Goal: Book appointment/travel/reservation

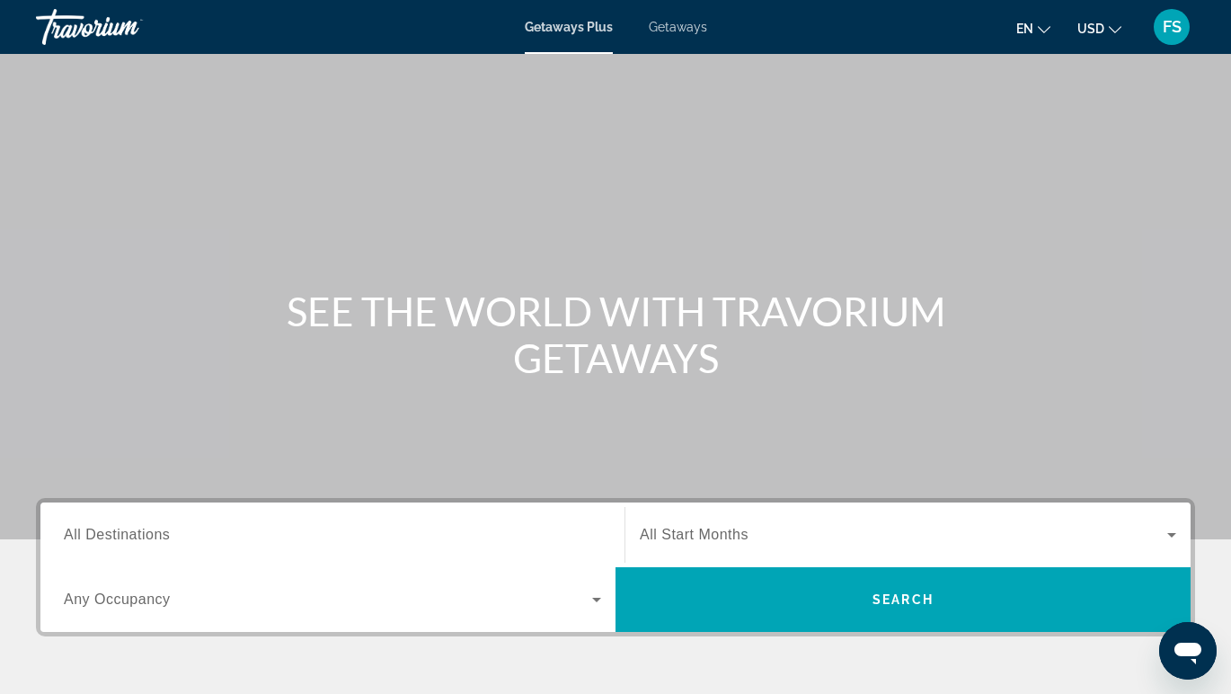
click at [675, 23] on span "Getaways" at bounding box center [678, 27] width 58 height 14
click at [182, 535] on input "Destination All Destinations" at bounding box center [332, 536] width 537 height 22
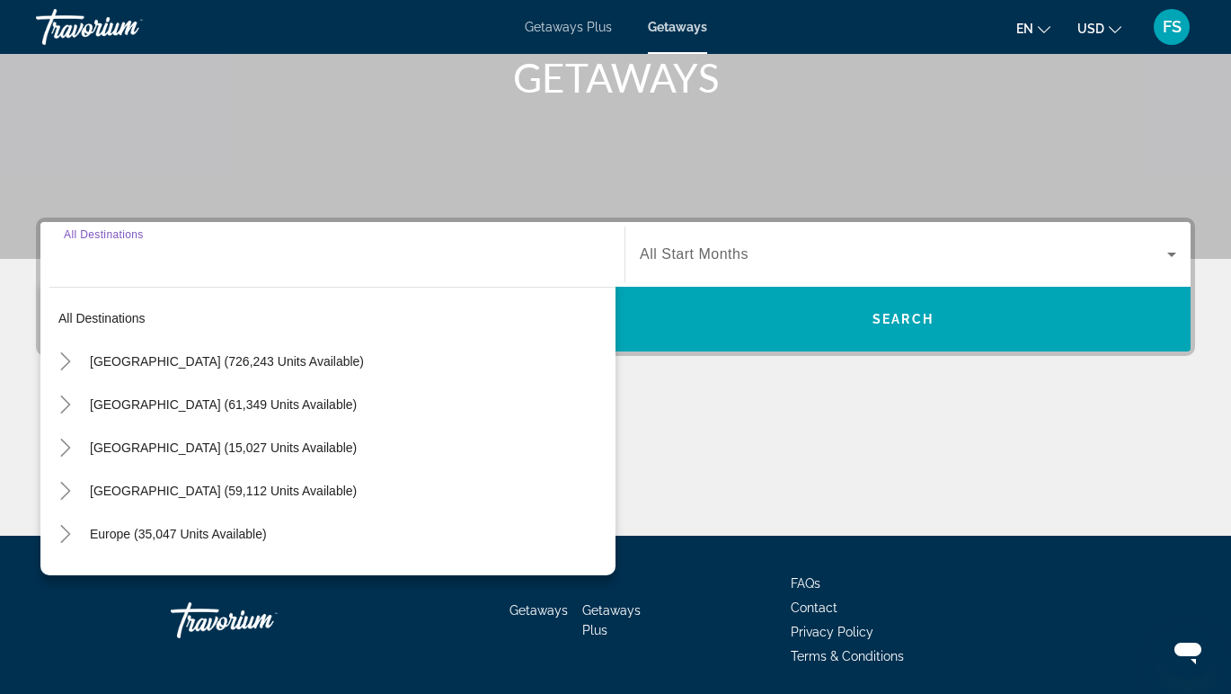
scroll to position [342, 0]
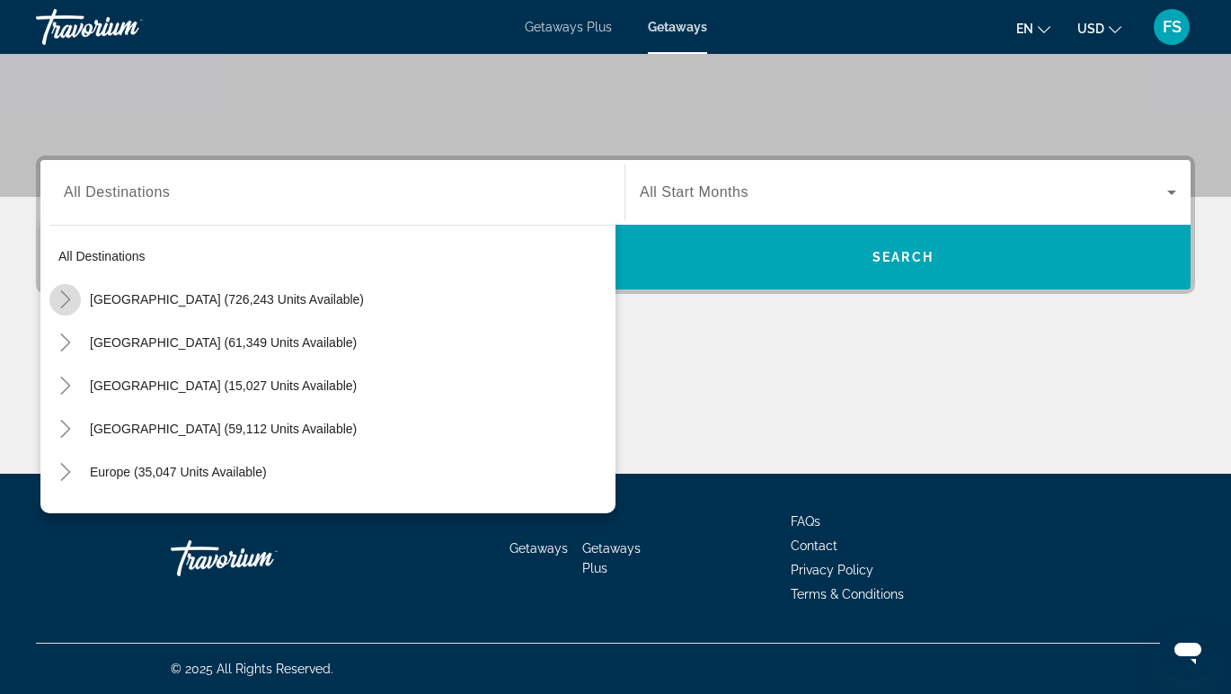
click at [64, 298] on icon "Toggle United States (726,243 units available)" at bounding box center [66, 299] width 18 height 18
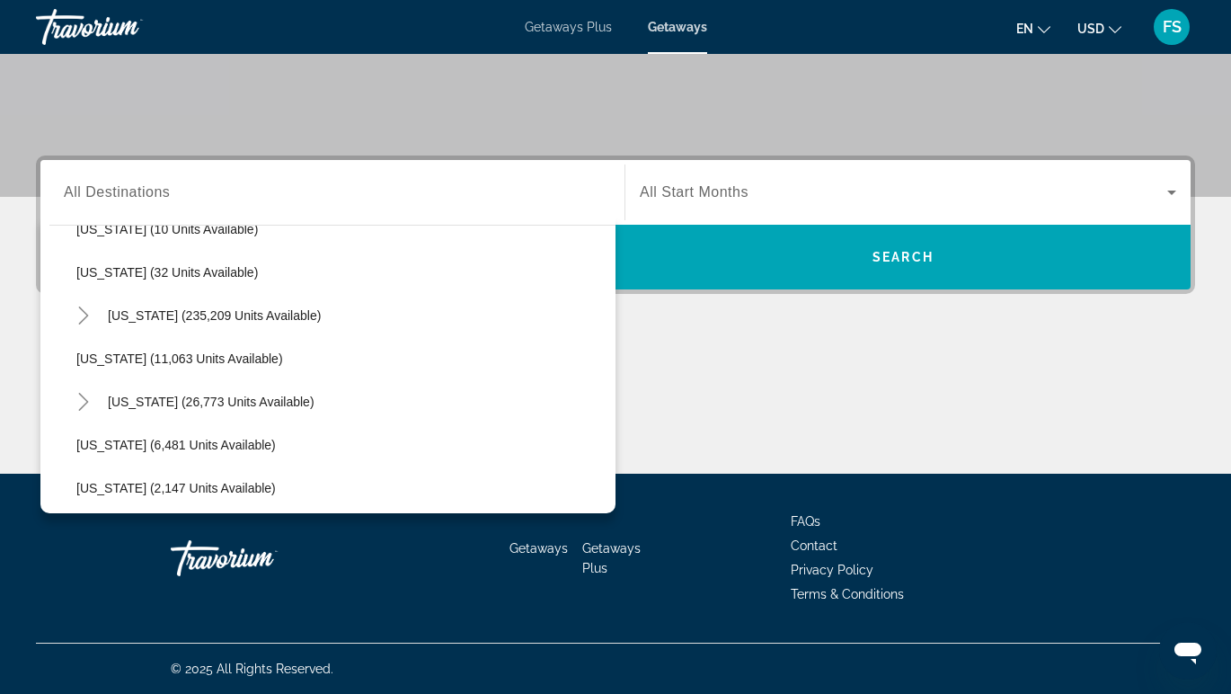
scroll to position [288, 0]
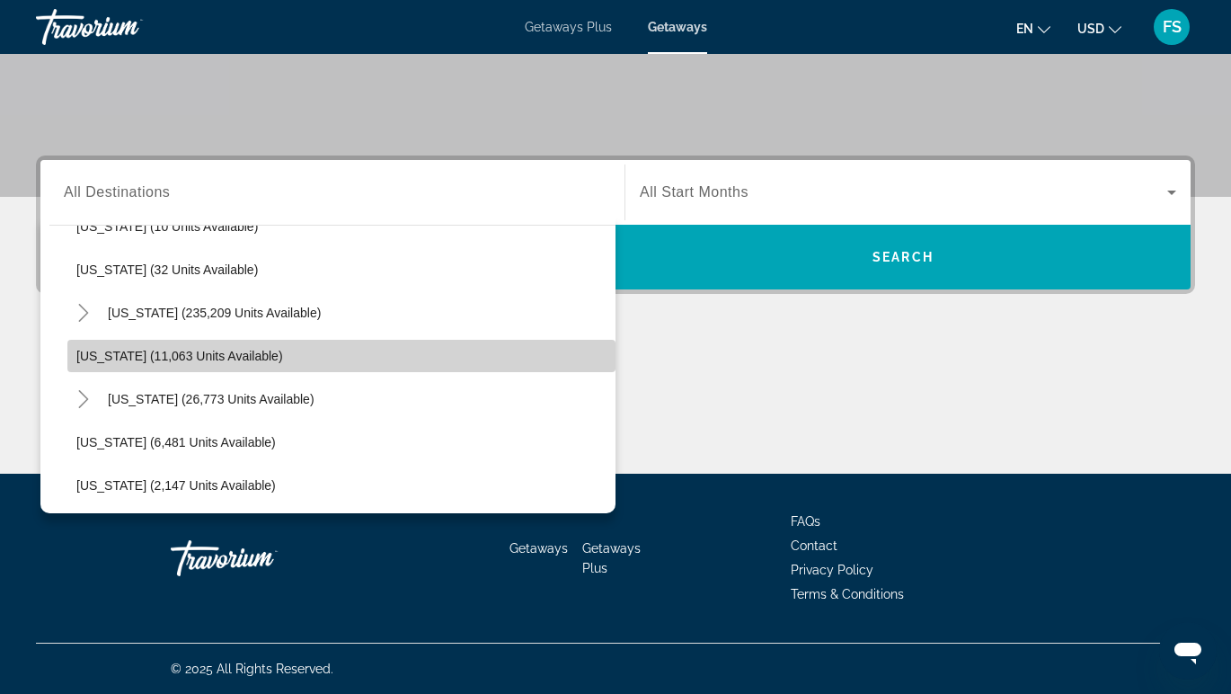
click at [160, 362] on span "[US_STATE] (11,063 units available)" at bounding box center [179, 356] width 207 height 14
type input "**********"
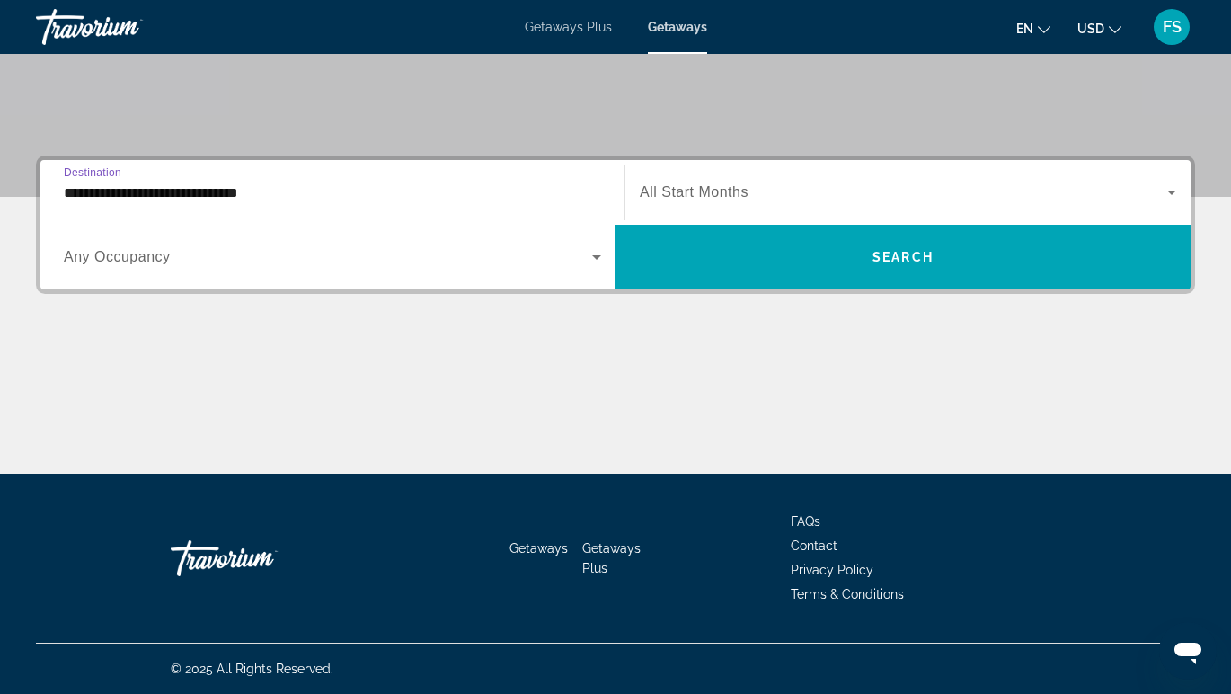
click at [119, 192] on input "**********" at bounding box center [332, 193] width 537 height 22
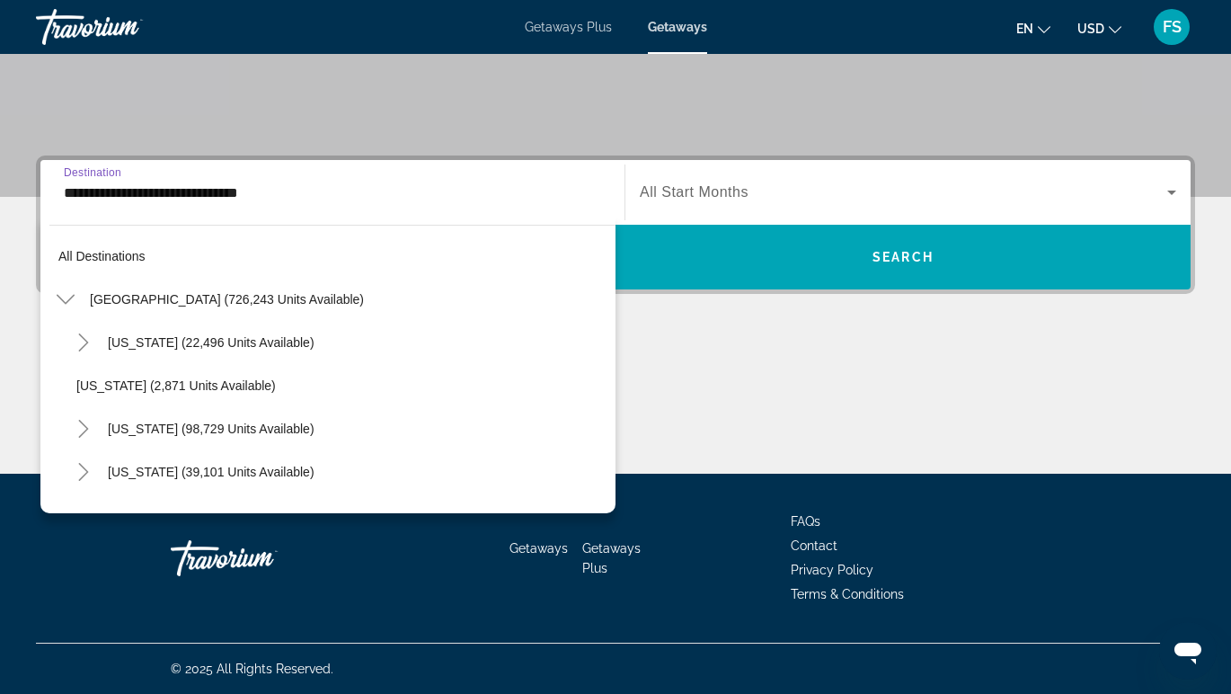
scroll to position [279, 0]
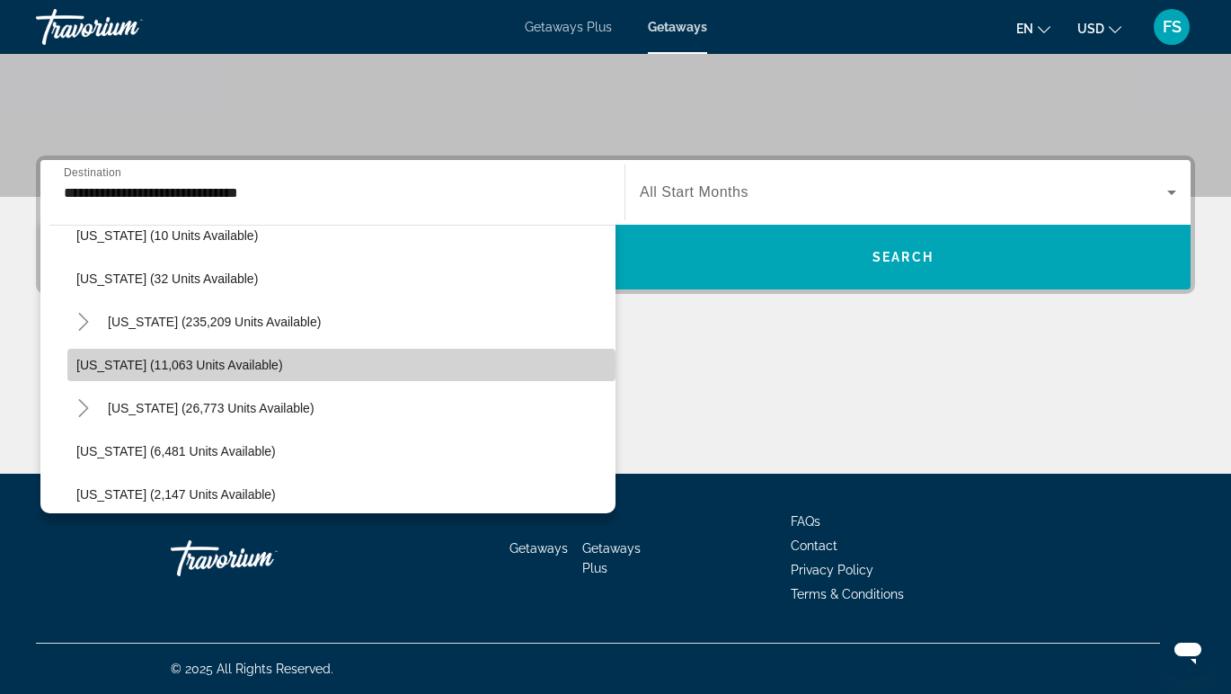
click at [85, 366] on span "[US_STATE] (11,063 units available)" at bounding box center [179, 365] width 207 height 14
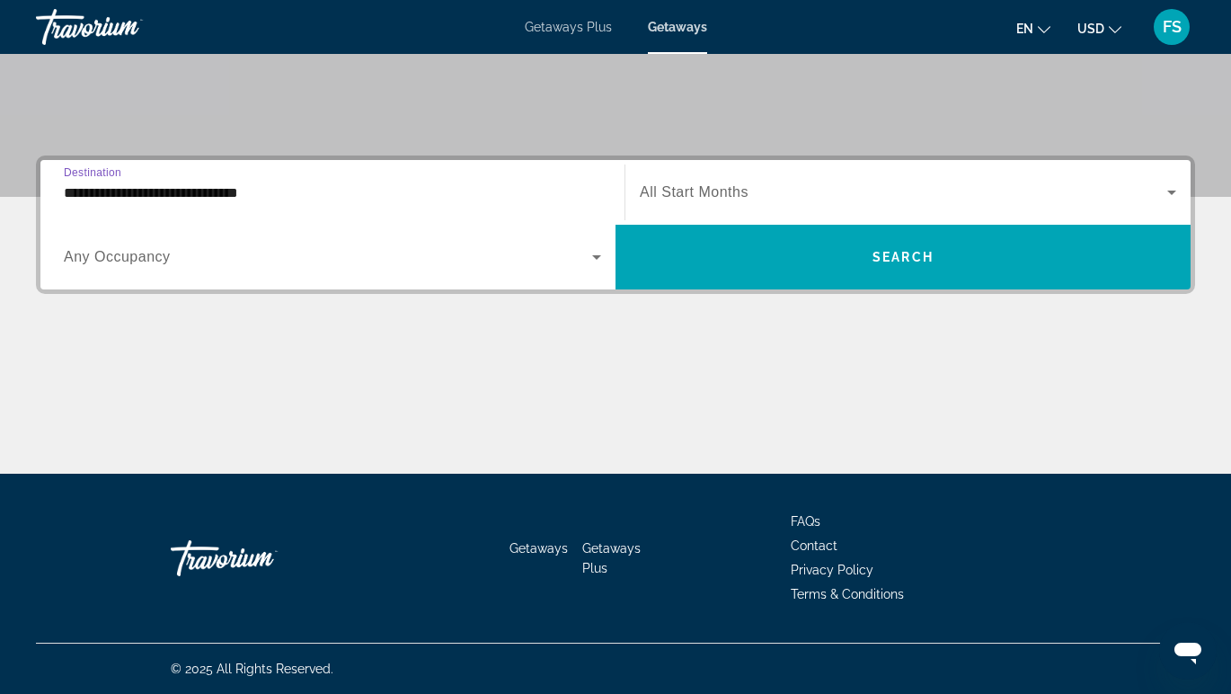
click at [261, 193] on input "**********" at bounding box center [332, 193] width 537 height 22
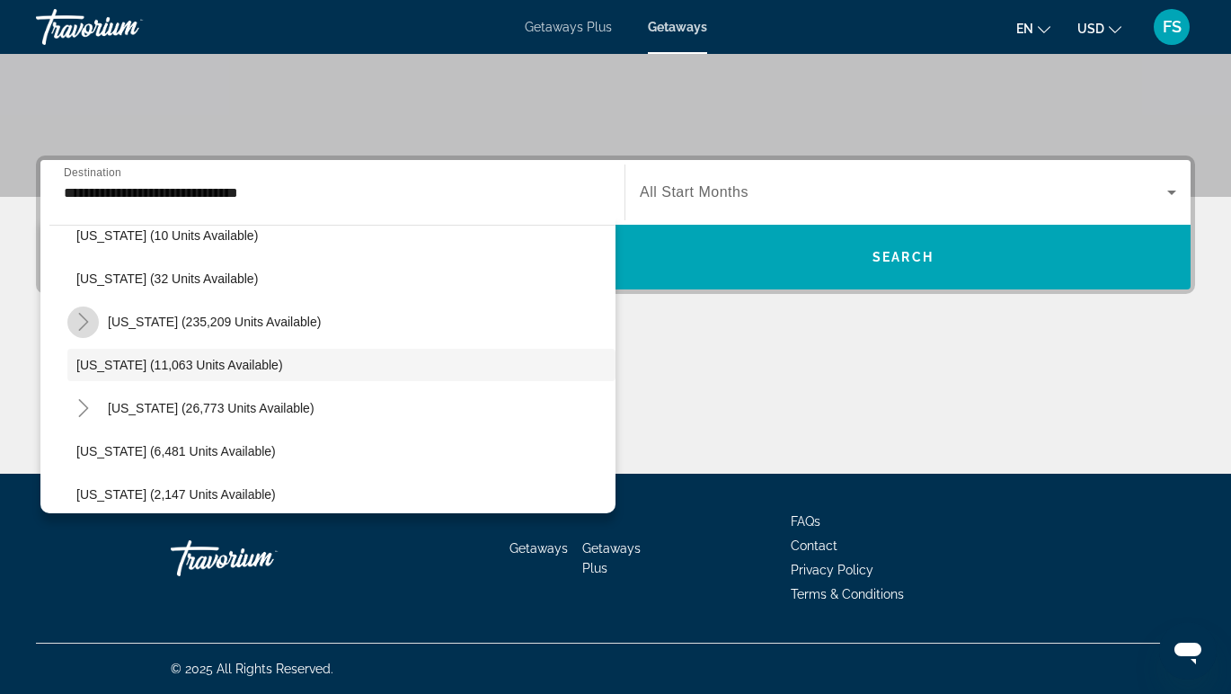
click at [81, 329] on icon "Toggle Florida (235,209 units available)" at bounding box center [84, 322] width 18 height 18
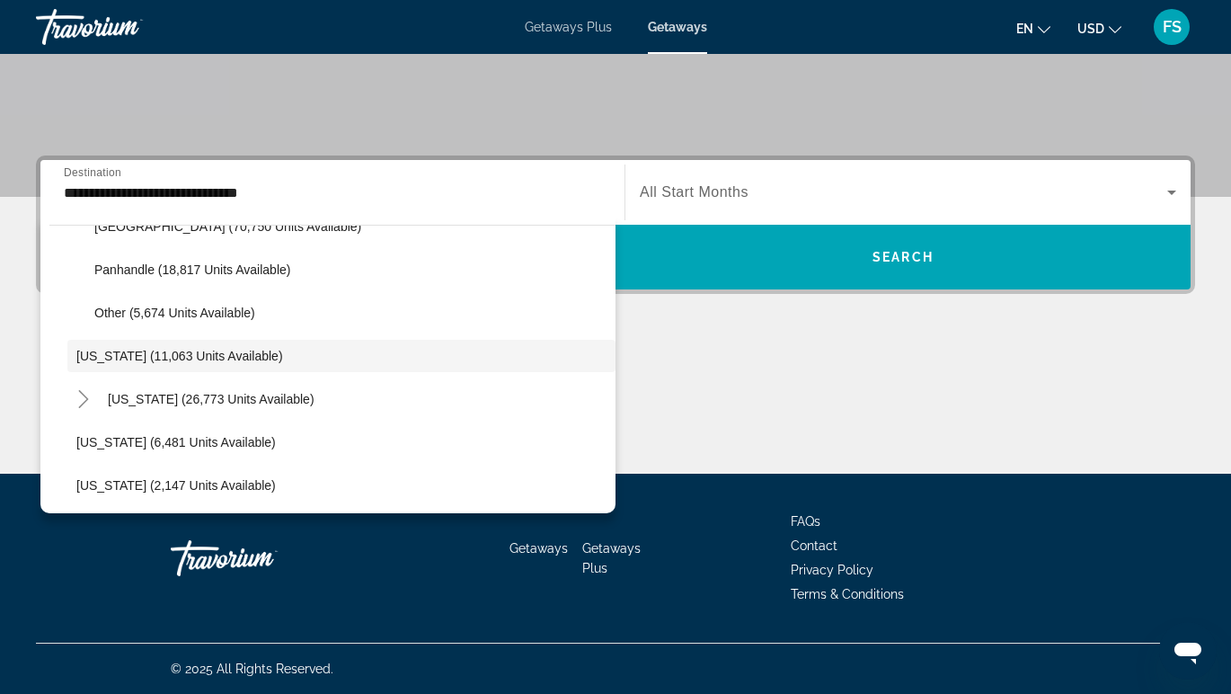
scroll to position [505, 0]
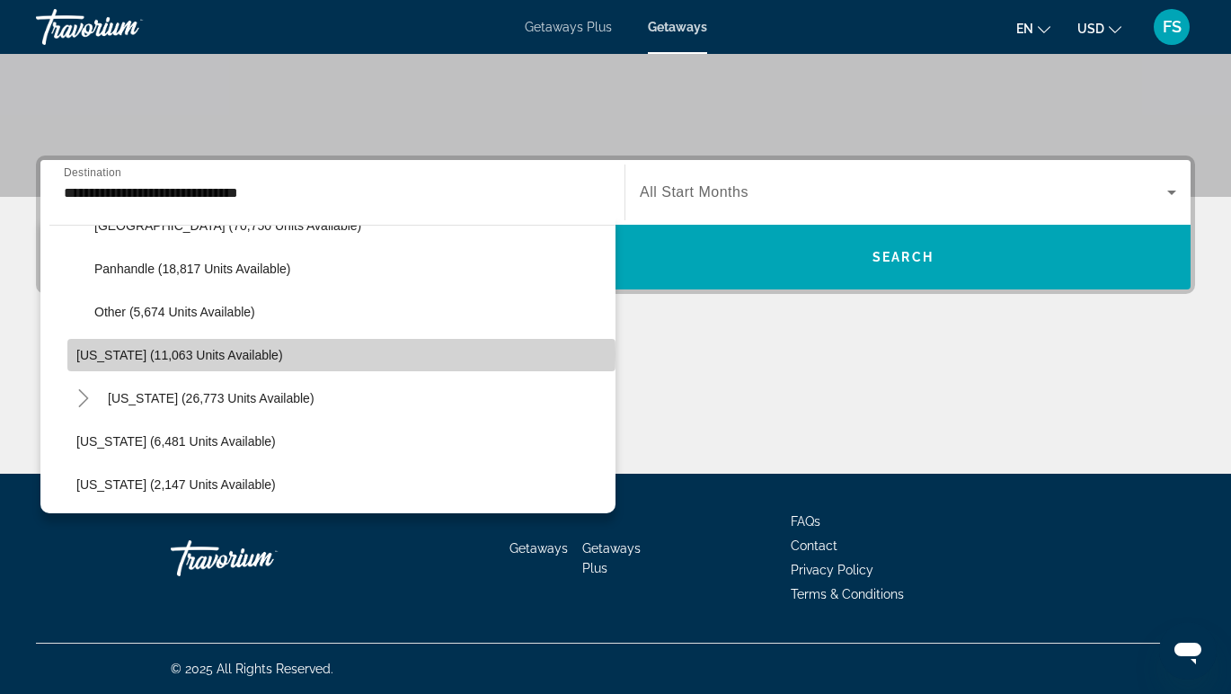
click at [84, 354] on span "[US_STATE] (11,063 units available)" at bounding box center [179, 355] width 207 height 14
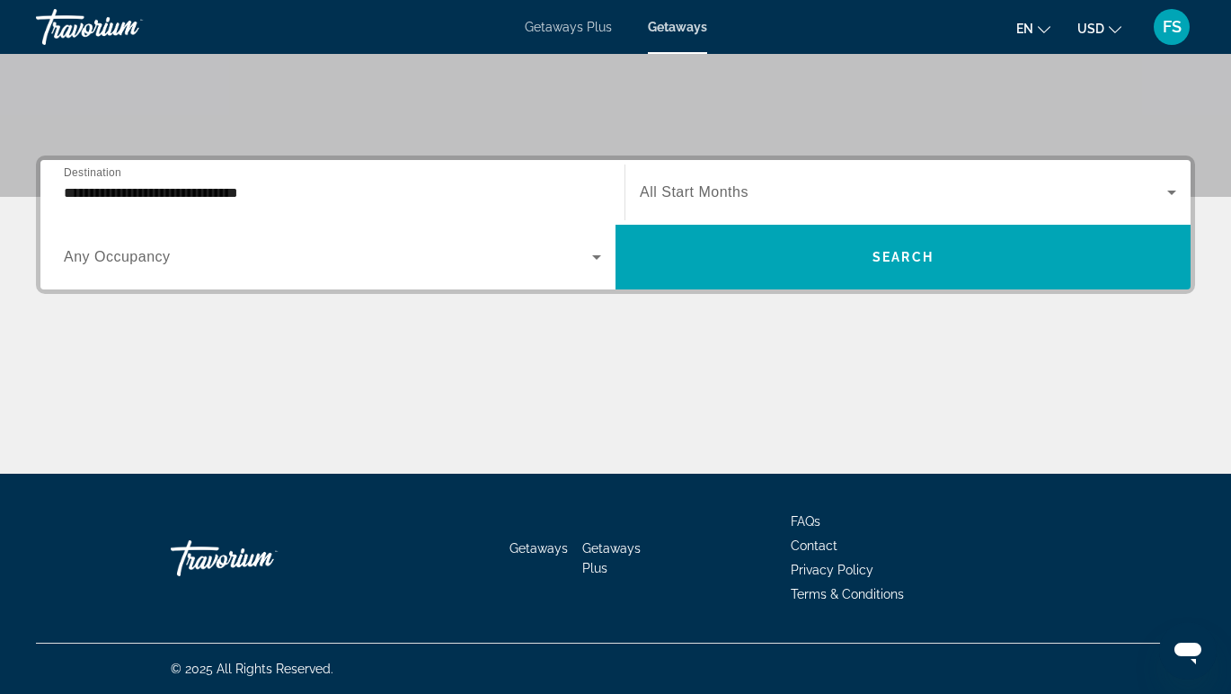
click at [712, 199] on span "All Start Months" at bounding box center [694, 191] width 109 height 15
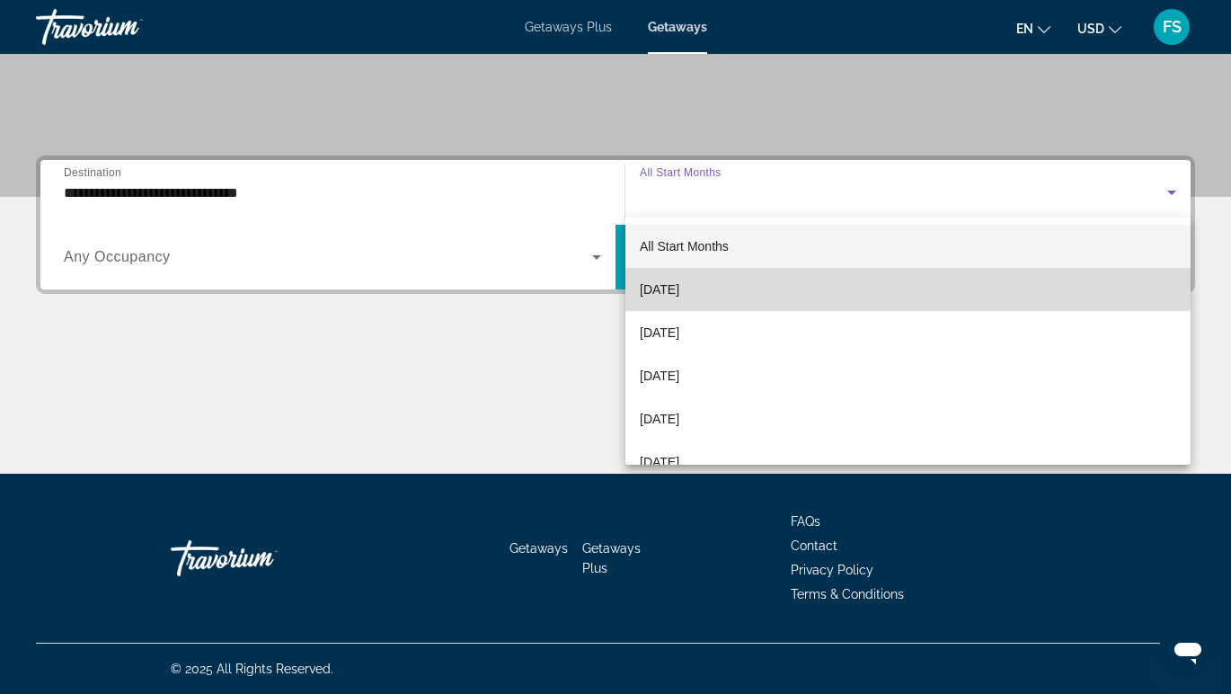
click at [679, 279] on span "[DATE]" at bounding box center [660, 290] width 40 height 22
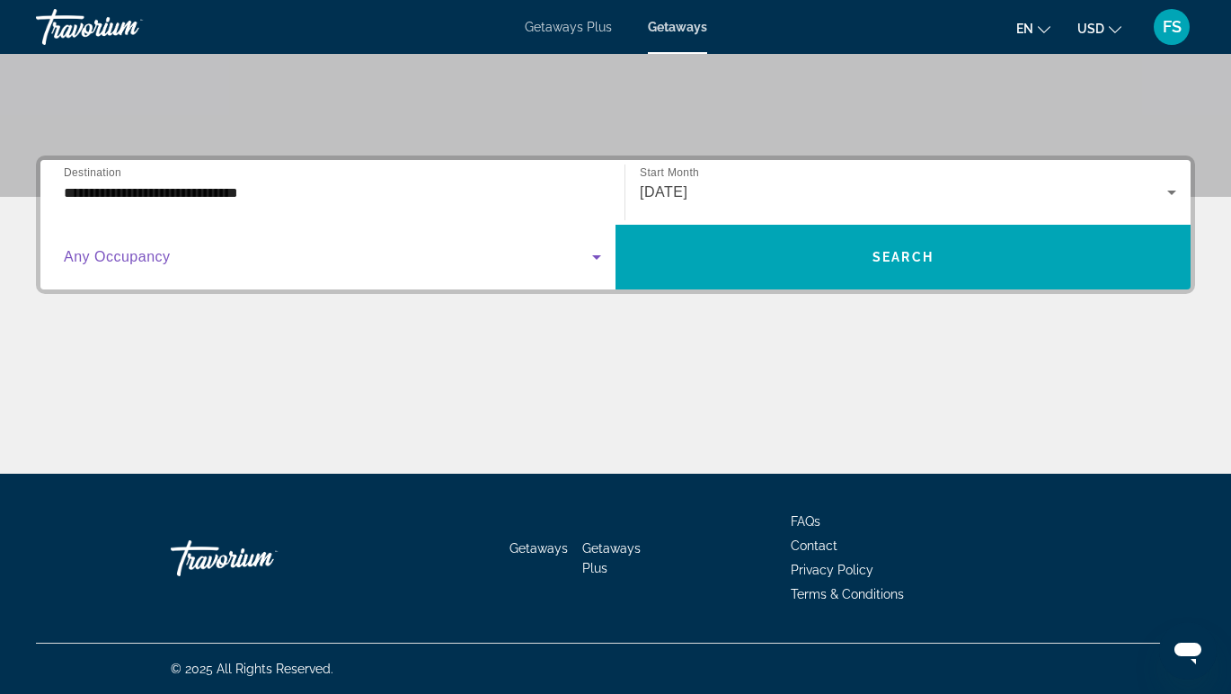
click at [601, 258] on icon "Search widget" at bounding box center [597, 257] width 22 height 22
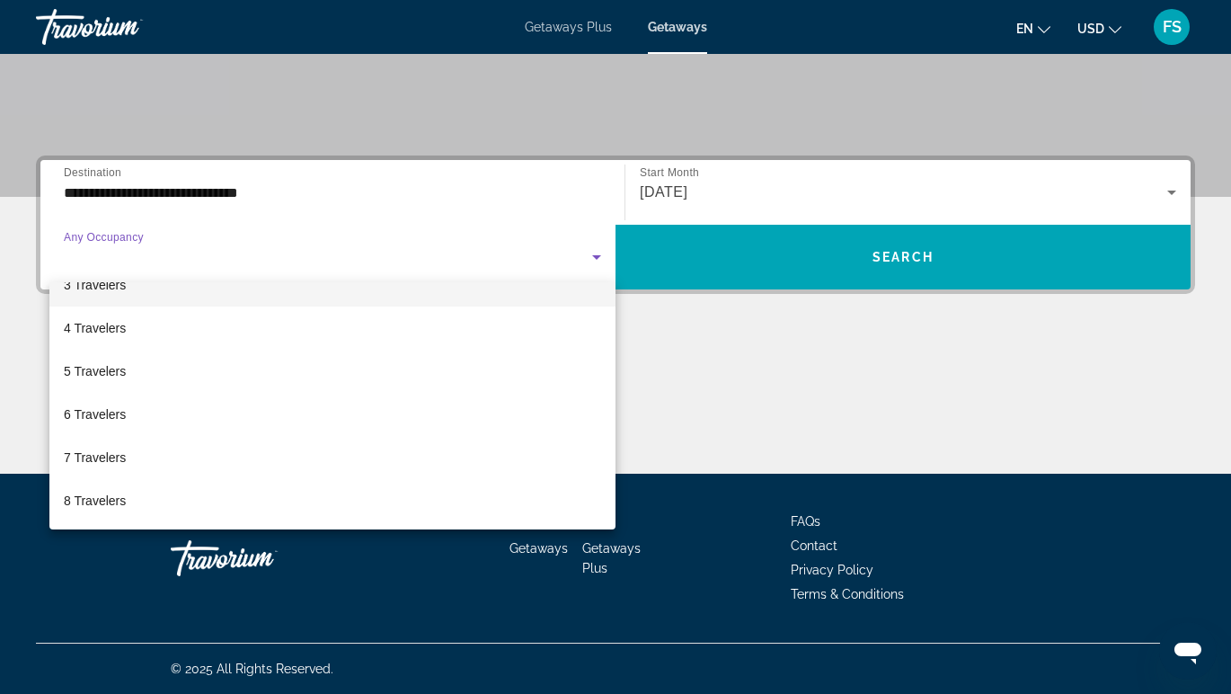
scroll to position [121, 0]
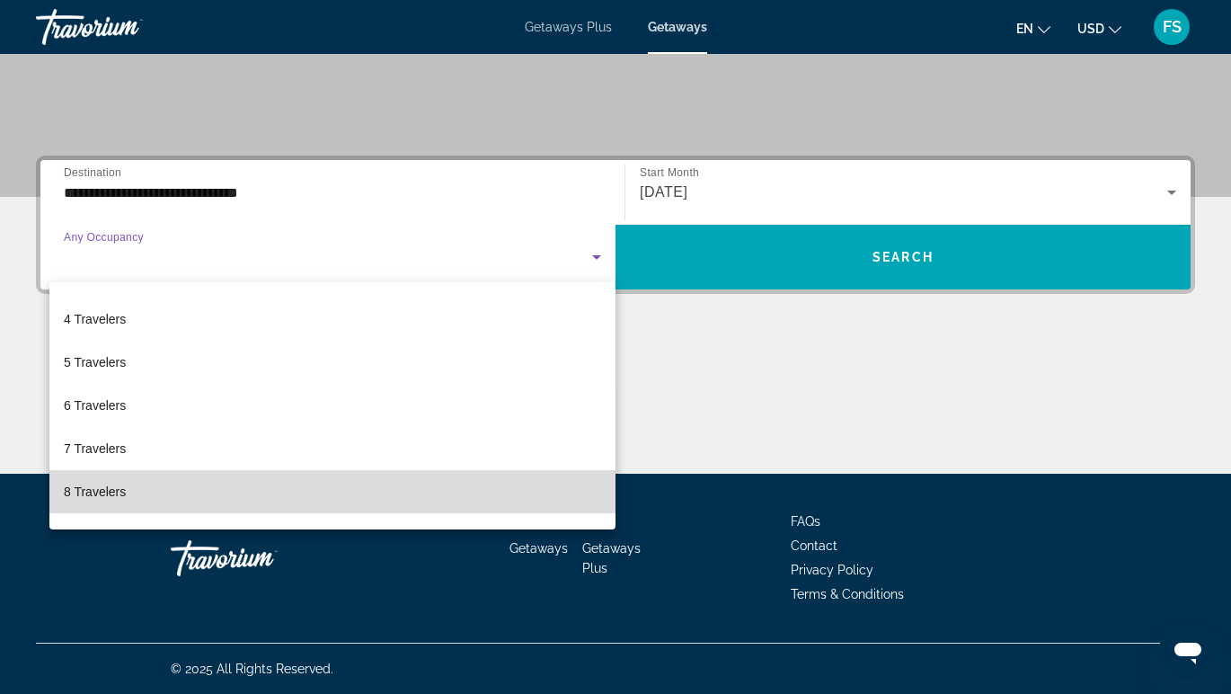
click at [377, 480] on mat-option "8 Travelers" at bounding box center [332, 491] width 566 height 43
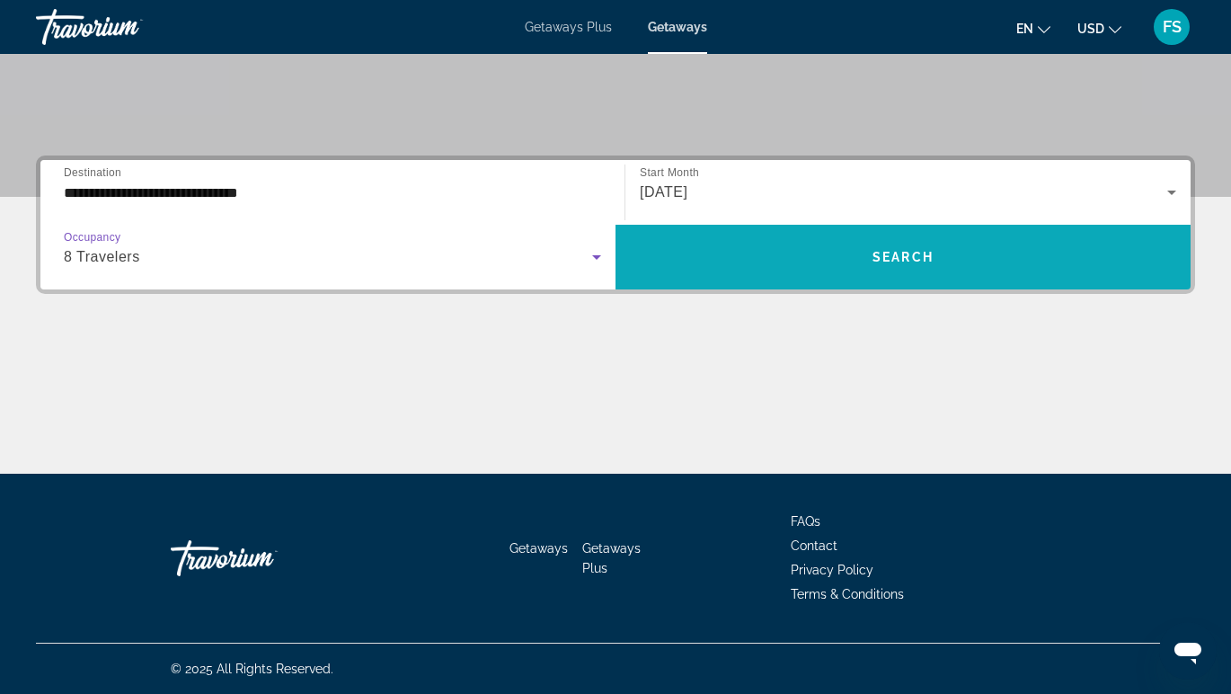
click at [740, 269] on span "Search widget" at bounding box center [903, 256] width 575 height 43
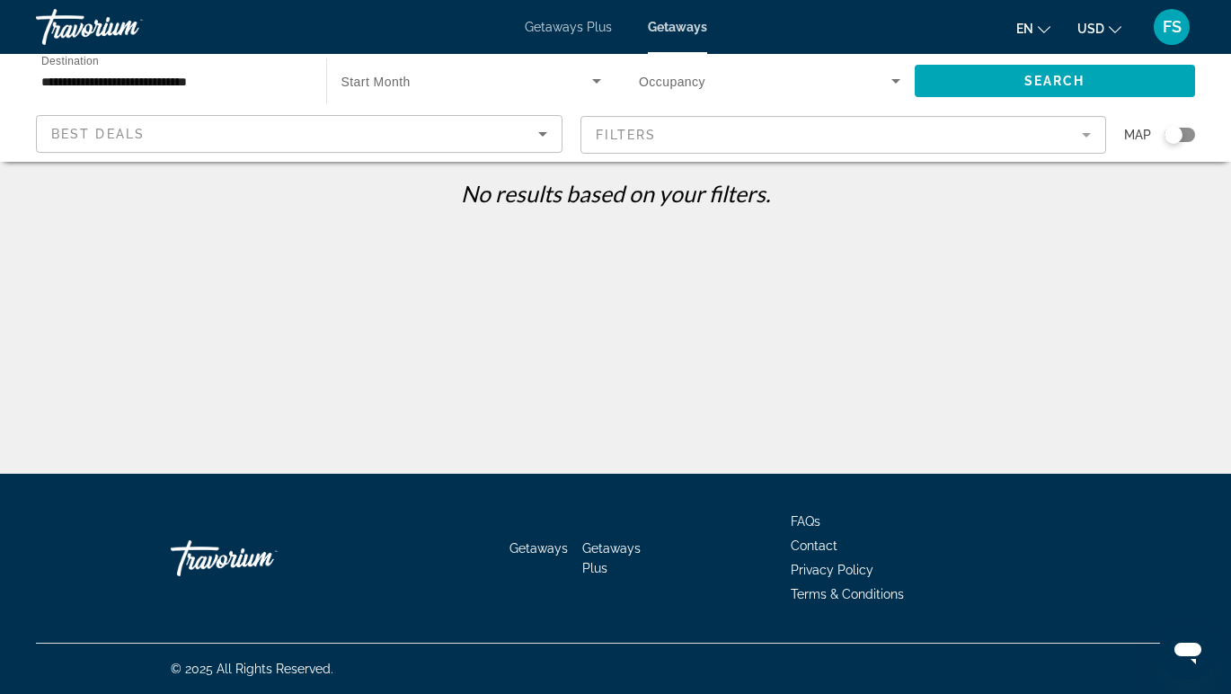
click at [583, 33] on span "Getaways Plus" at bounding box center [568, 27] width 87 height 14
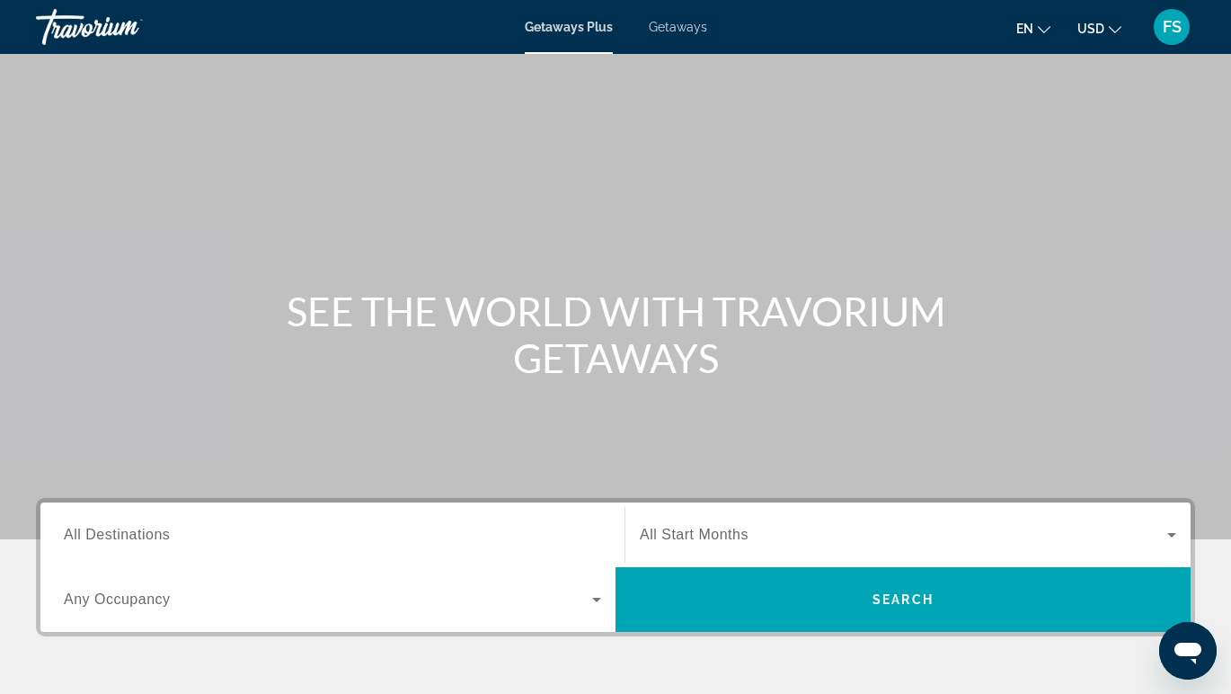
click at [229, 537] on input "Destination All Destinations" at bounding box center [332, 536] width 537 height 22
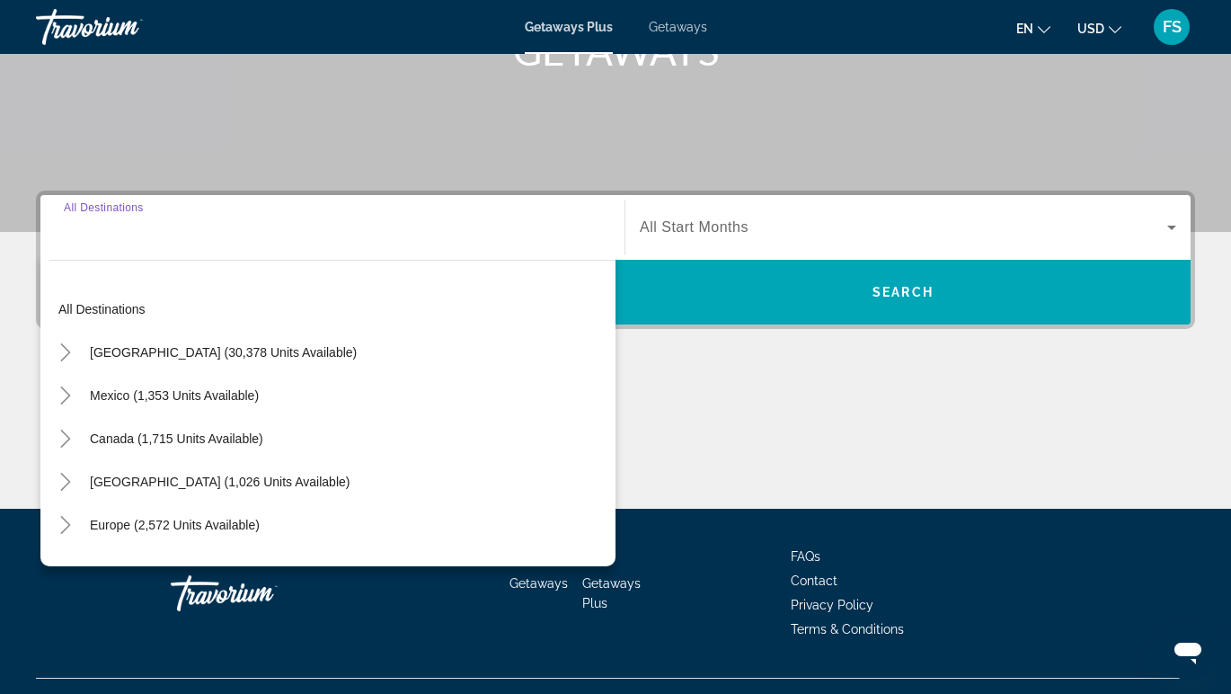
scroll to position [342, 0]
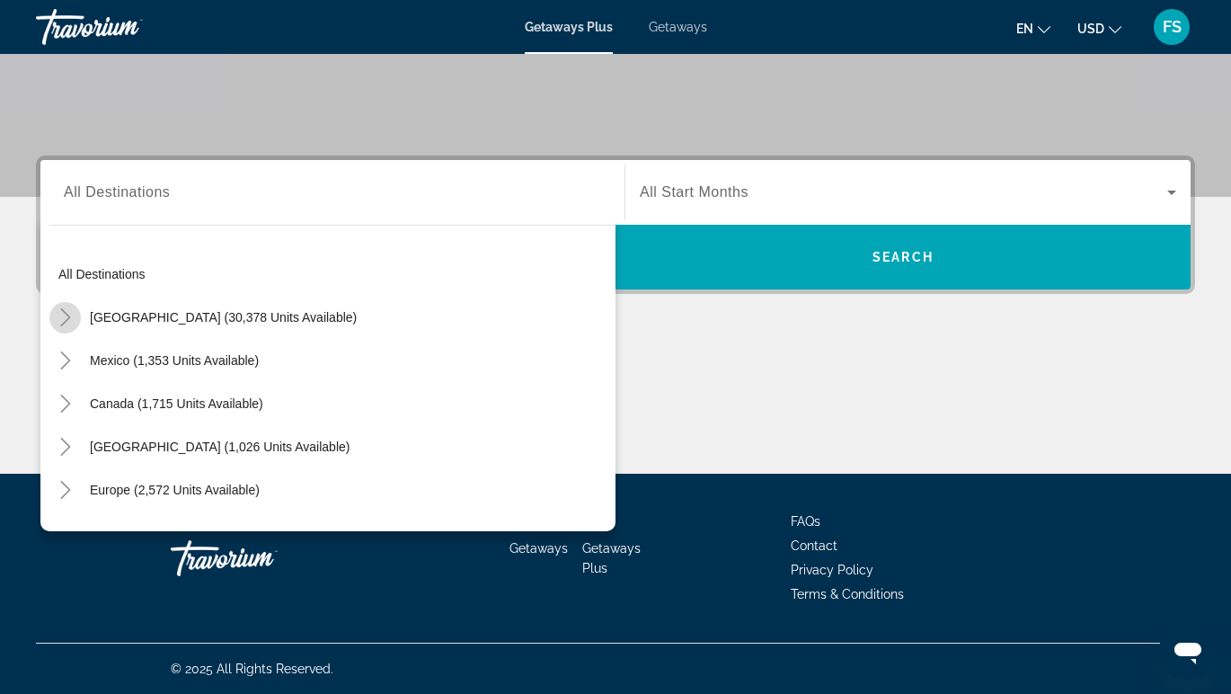
click at [63, 322] on icon "Toggle United States (30,378 units available)" at bounding box center [65, 317] width 10 height 18
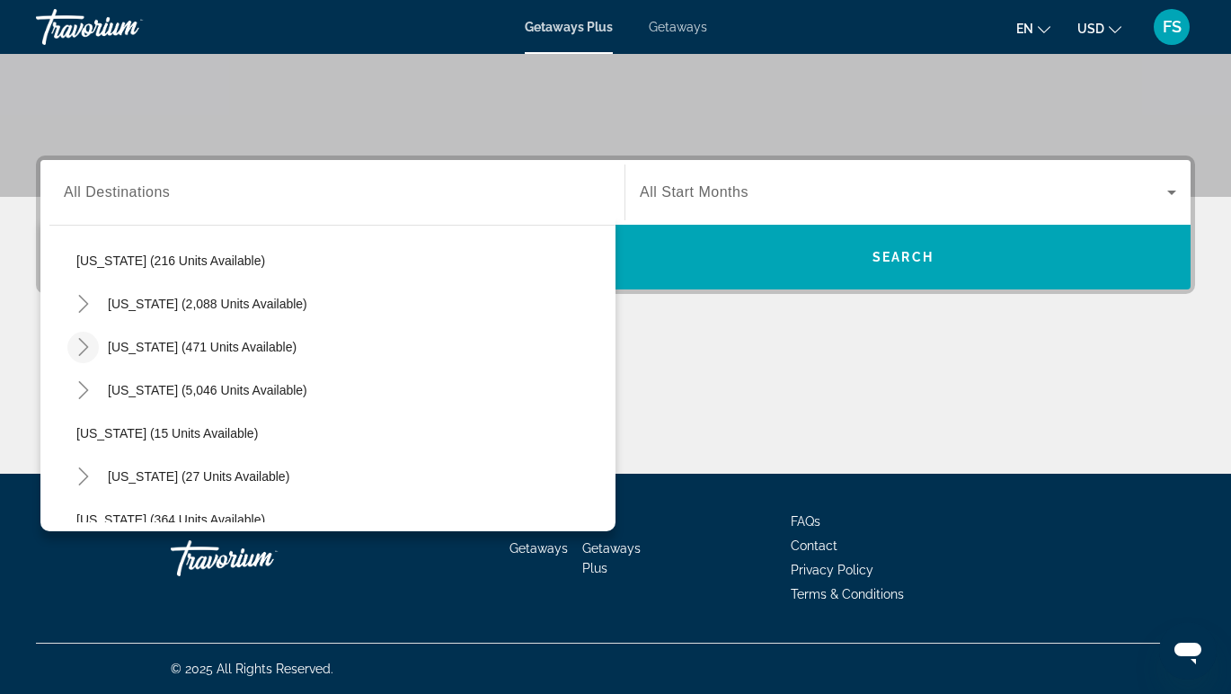
scroll to position [146, 0]
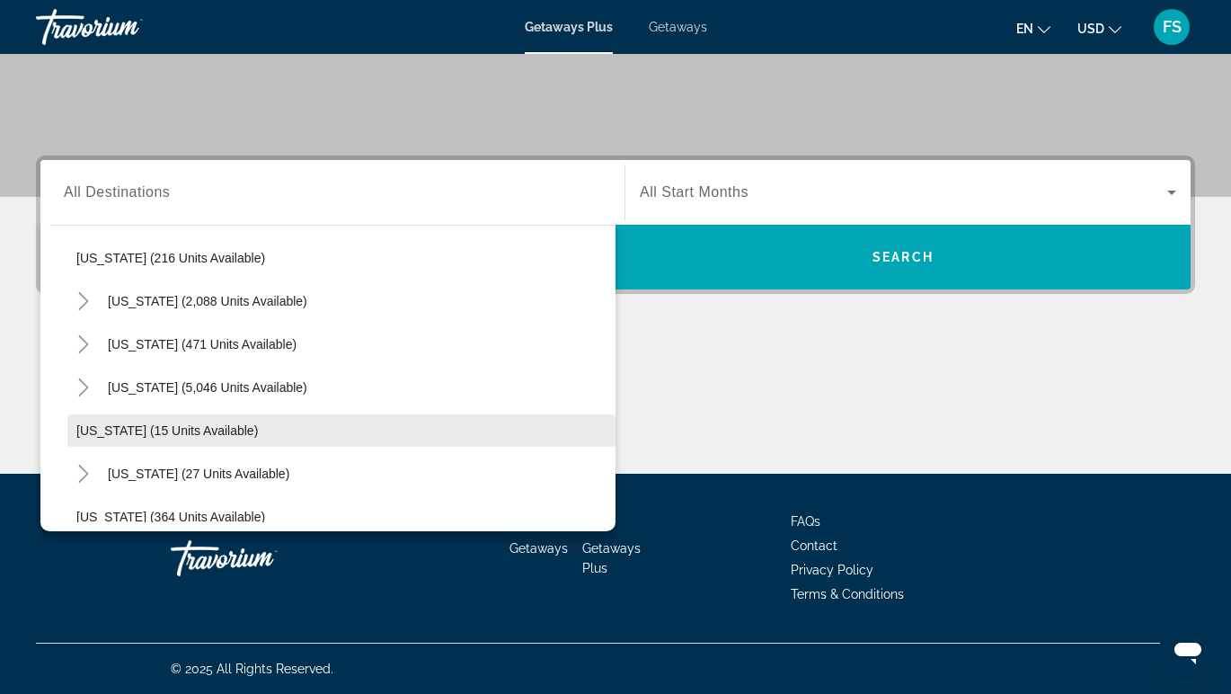
click at [81, 435] on span "[US_STATE] (15 units available)" at bounding box center [167, 430] width 182 height 14
type input "**********"
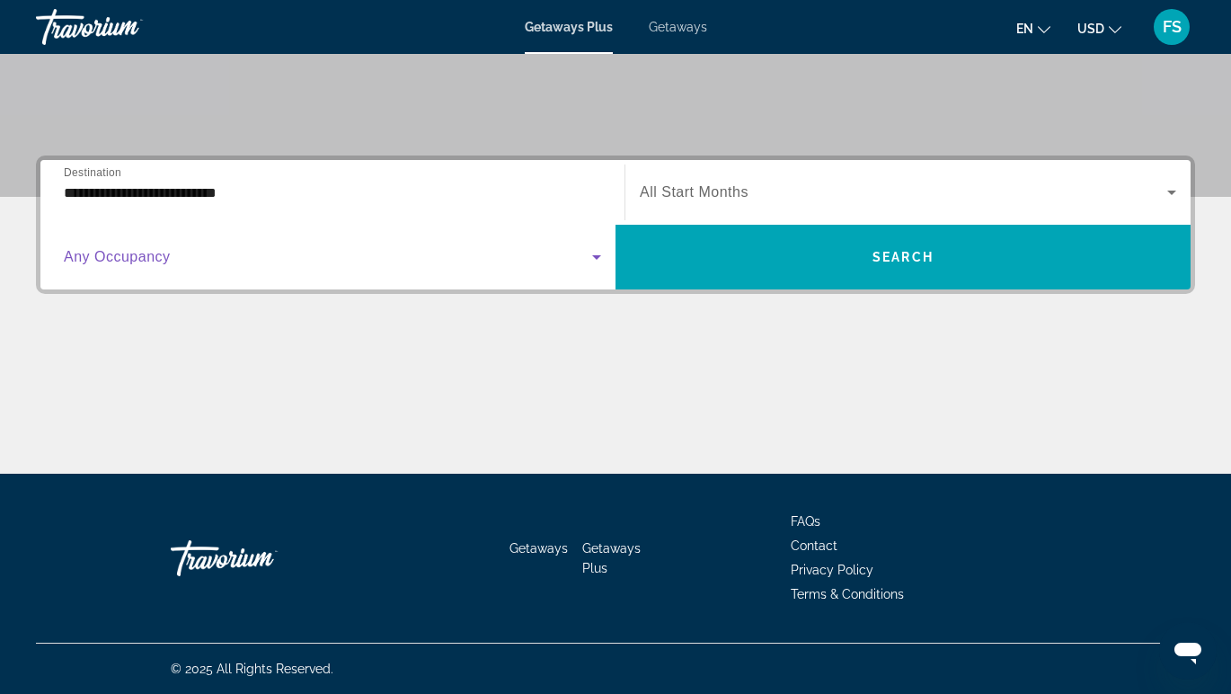
click at [599, 257] on icon "Search widget" at bounding box center [597, 257] width 22 height 22
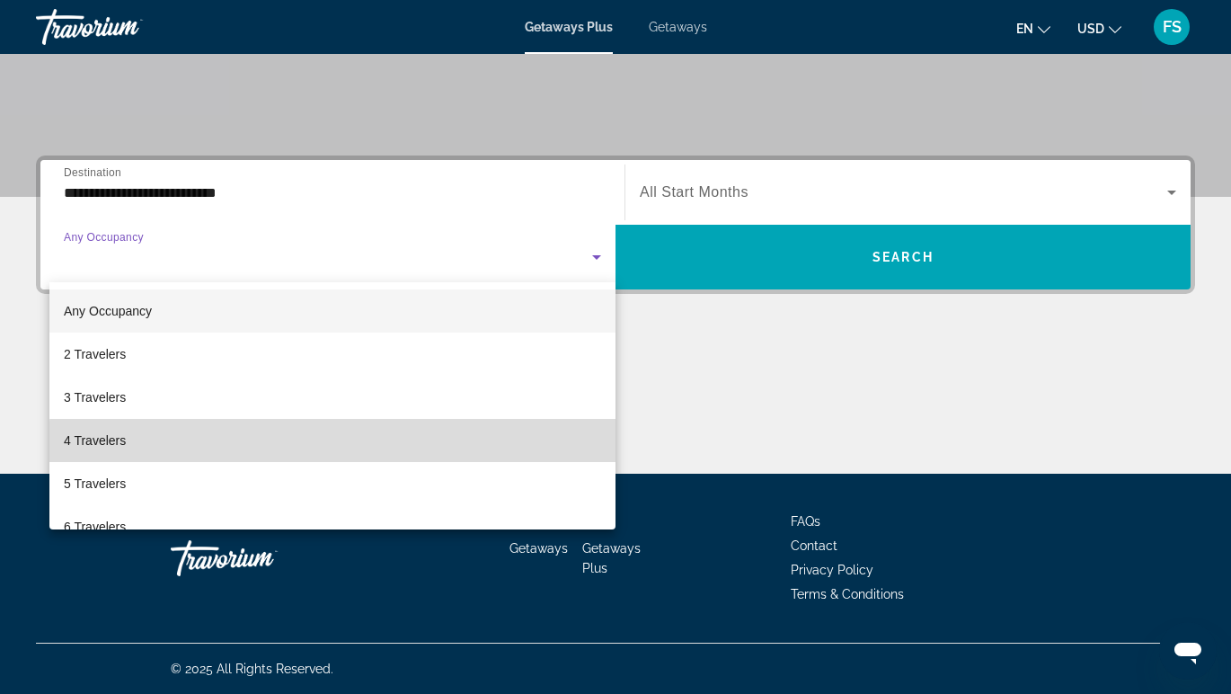
click at [387, 456] on mat-option "4 Travelers" at bounding box center [332, 440] width 566 height 43
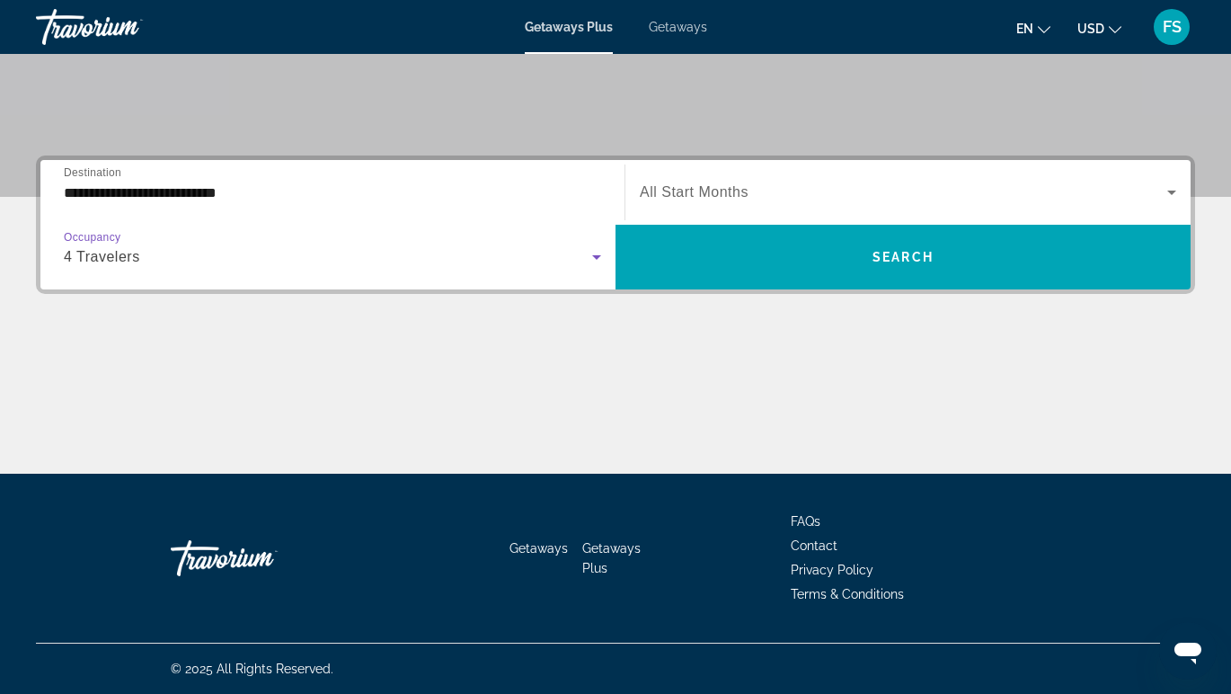
click at [808, 194] on span "Search widget" at bounding box center [903, 193] width 527 height 22
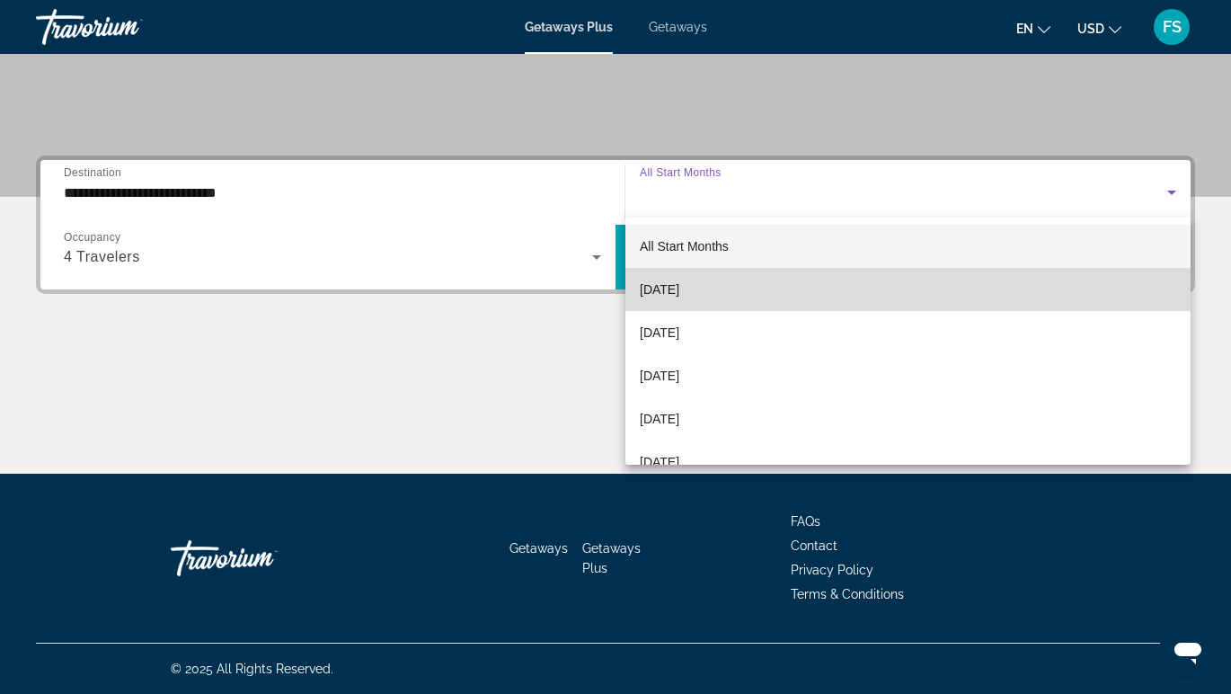
click at [746, 278] on mat-option "[DATE]" at bounding box center [907, 289] width 565 height 43
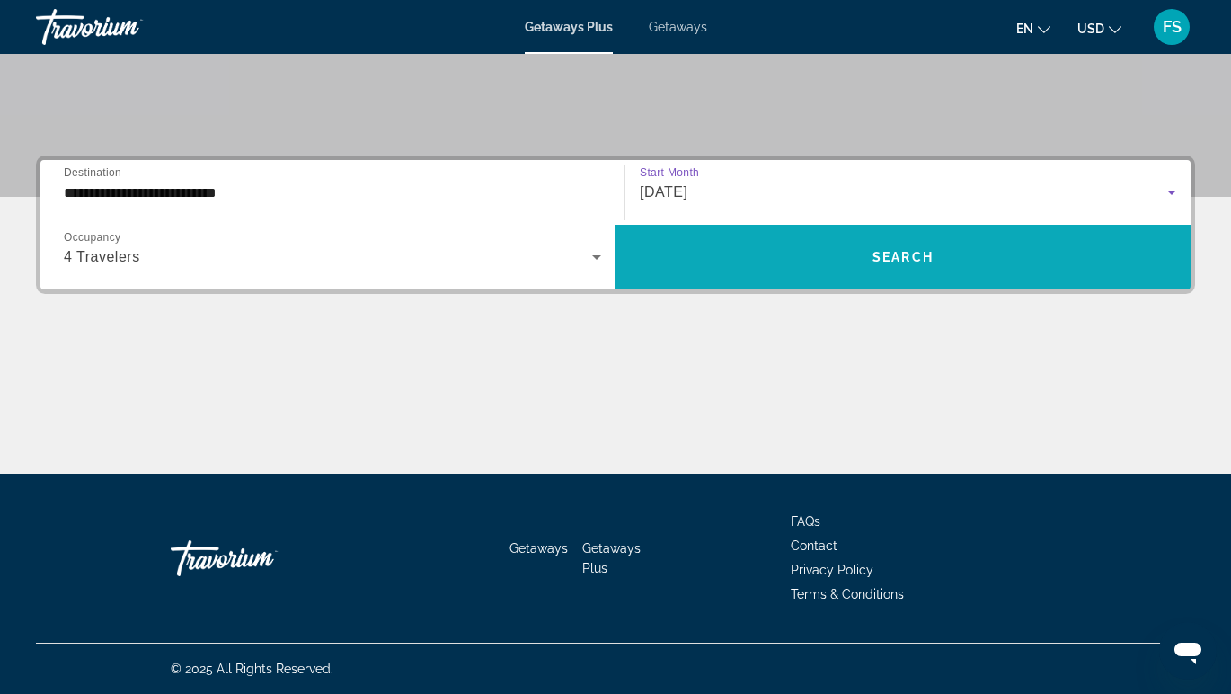
click at [852, 266] on span "Search widget" at bounding box center [903, 256] width 575 height 43
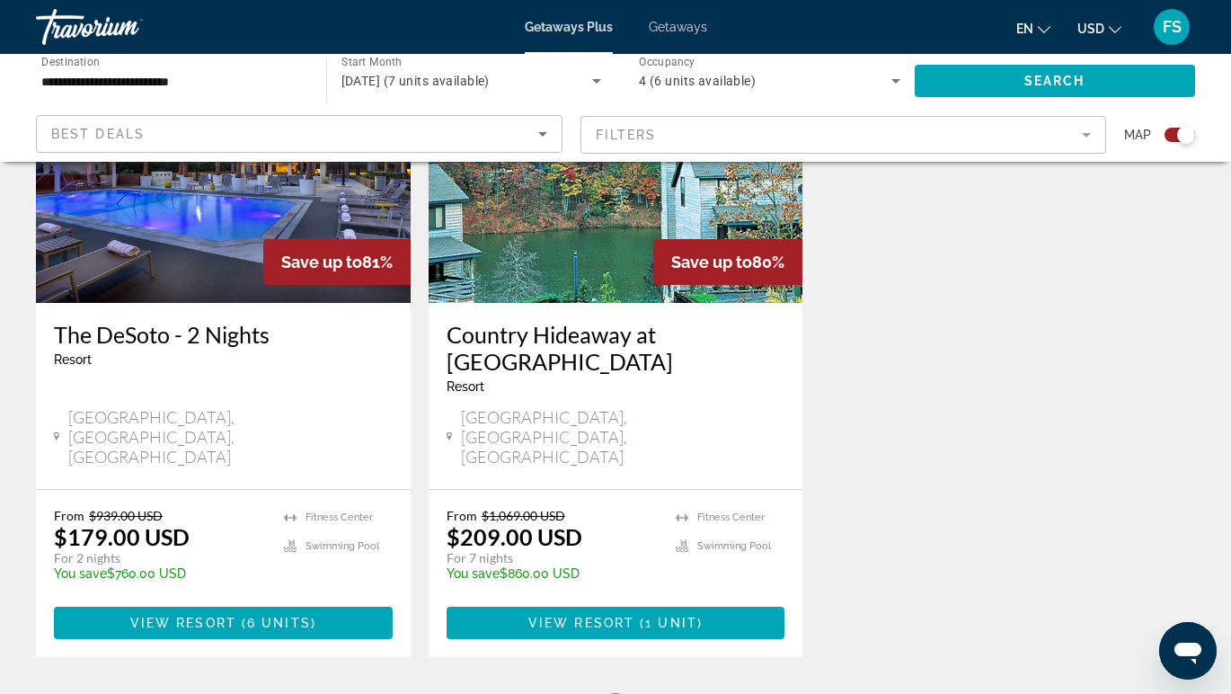
scroll to position [766, 0]
click at [215, 616] on span "View Resort" at bounding box center [183, 623] width 106 height 14
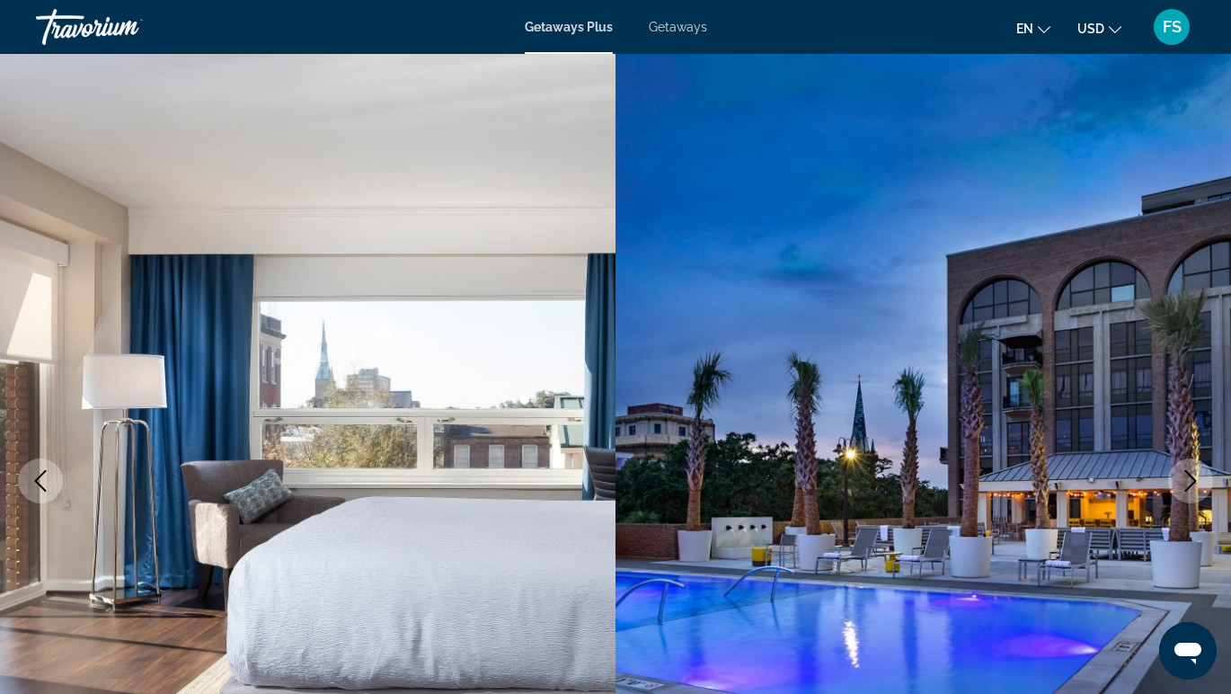
click at [547, 26] on span "Getaways Plus" at bounding box center [569, 27] width 88 height 14
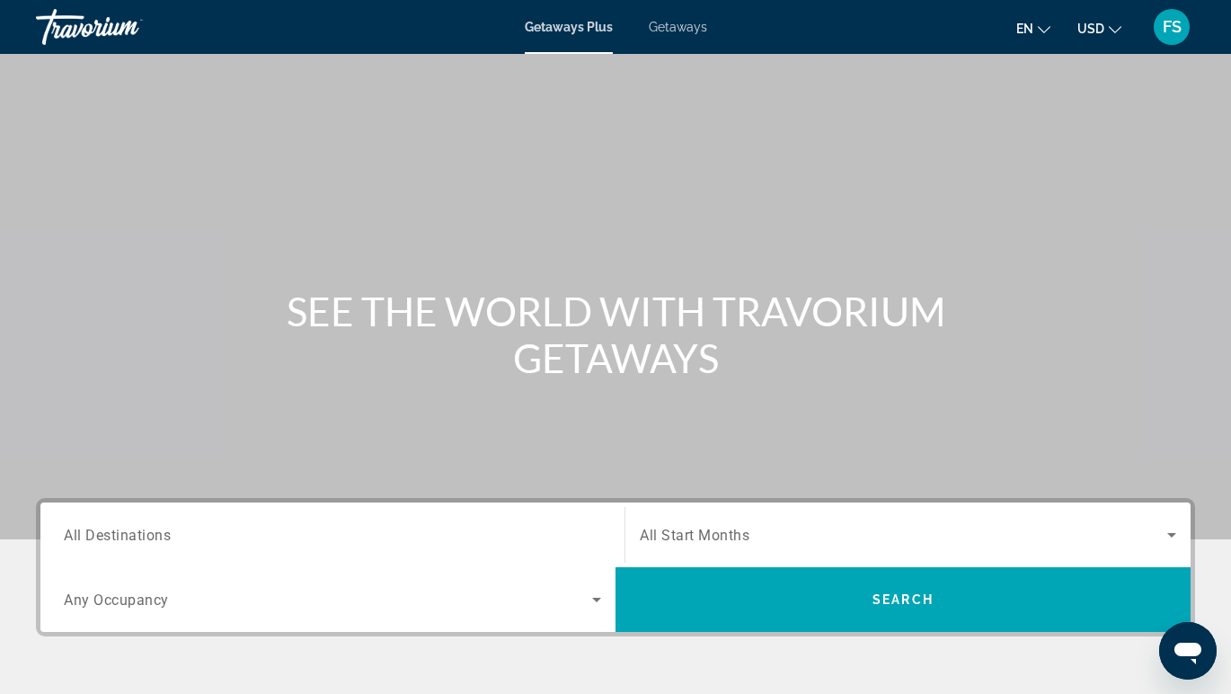
click at [207, 517] on div "Search widget" at bounding box center [332, 534] width 537 height 51
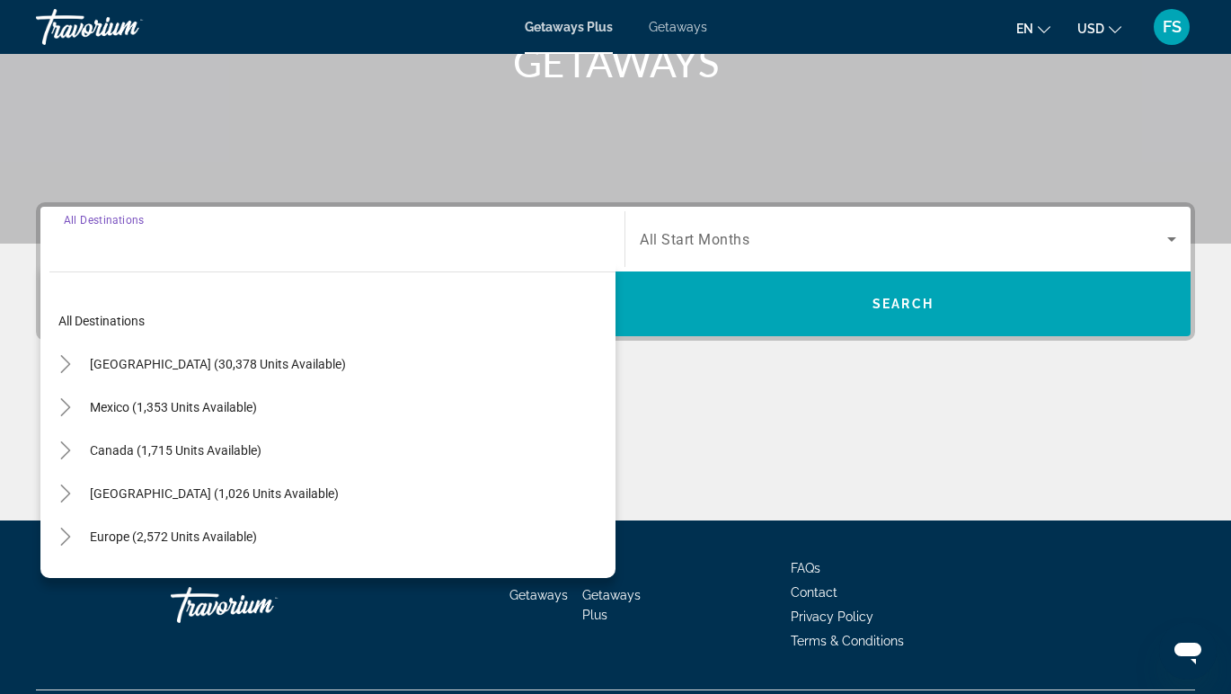
scroll to position [342, 0]
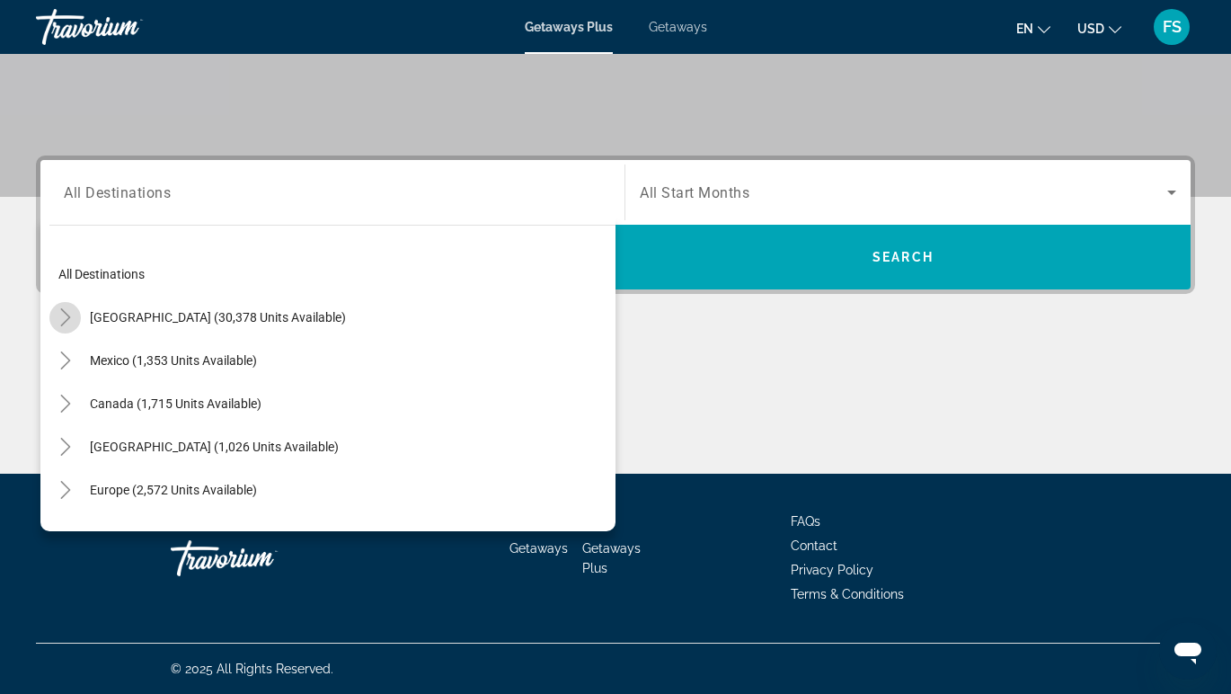
click at [60, 323] on icon "Toggle United States (30,378 units available)" at bounding box center [66, 317] width 18 height 18
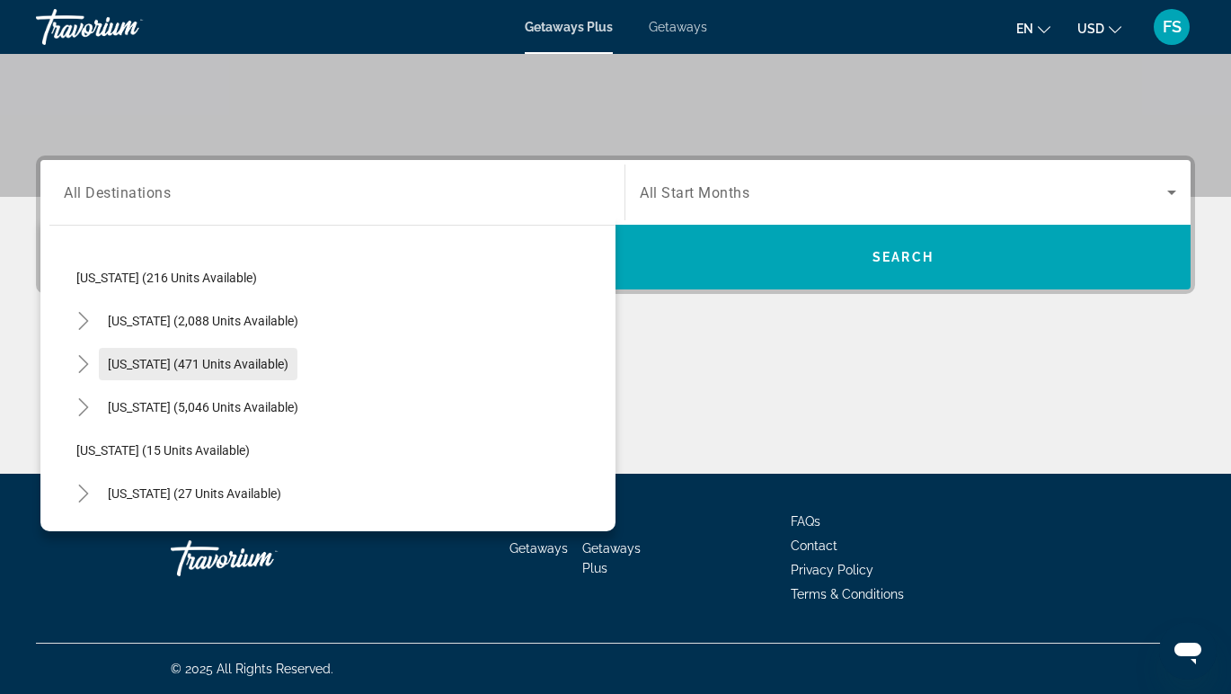
scroll to position [141, 0]
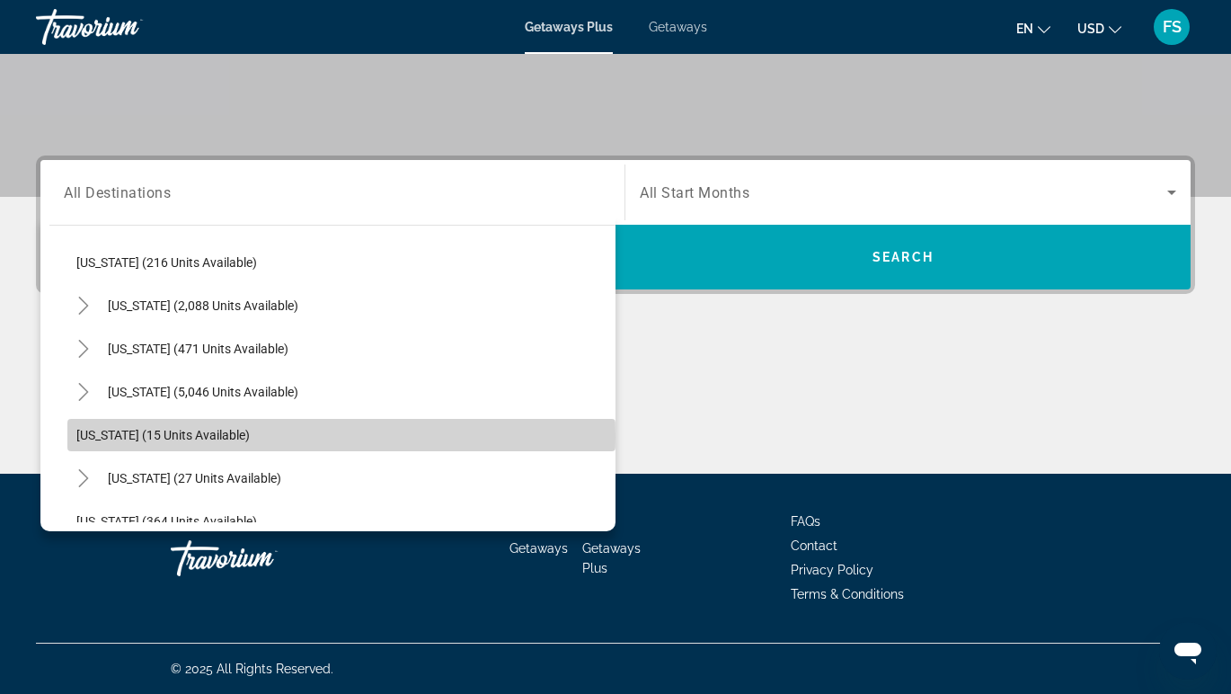
click at [103, 437] on span "[US_STATE] (15 units available)" at bounding box center [162, 435] width 173 height 14
type input "**********"
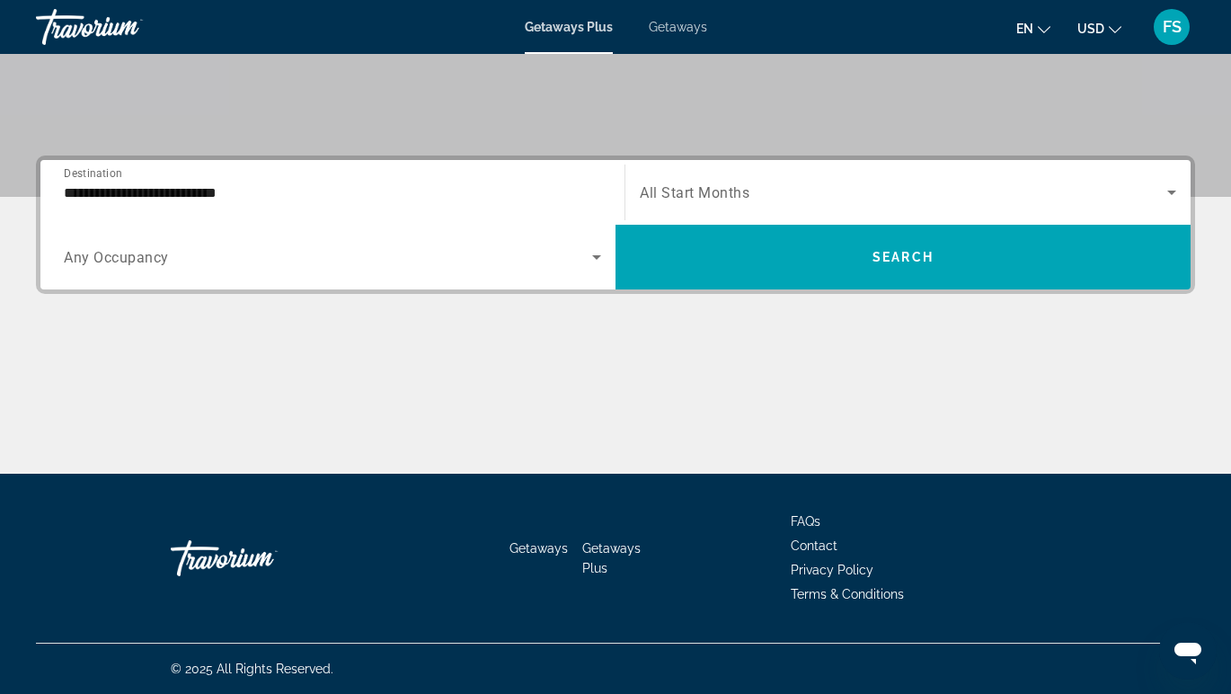
click at [705, 180] on div "Search widget" at bounding box center [908, 192] width 536 height 50
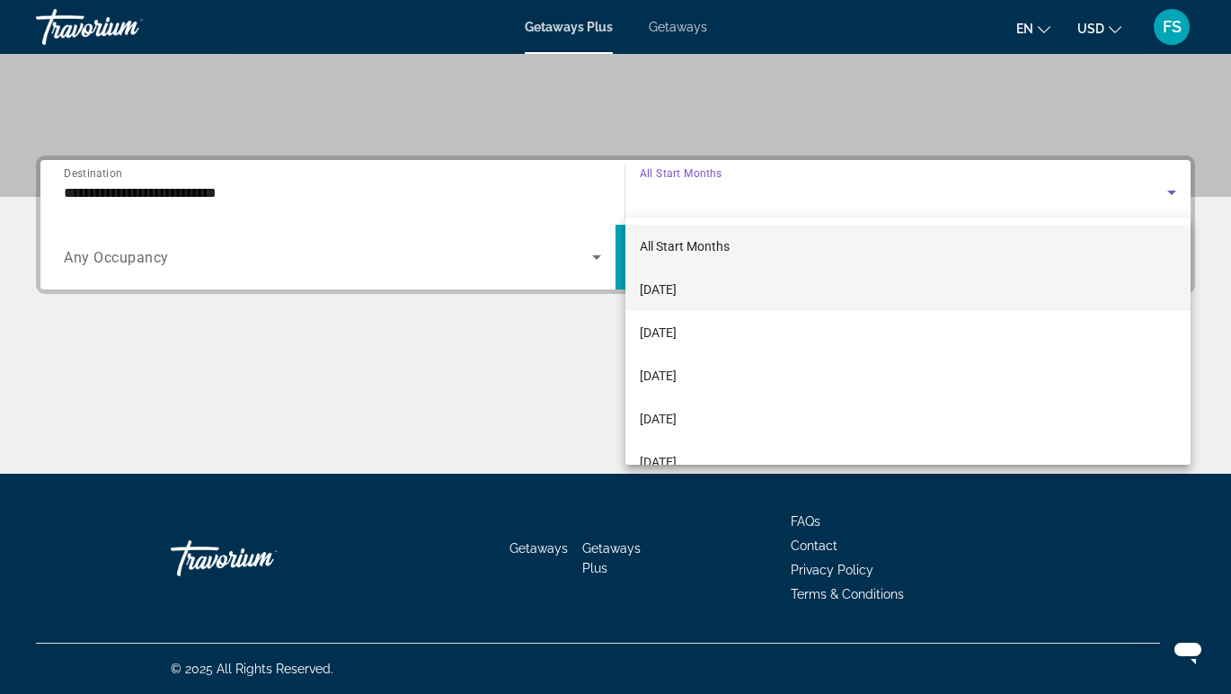
click at [677, 281] on span "[DATE]" at bounding box center [658, 290] width 37 height 22
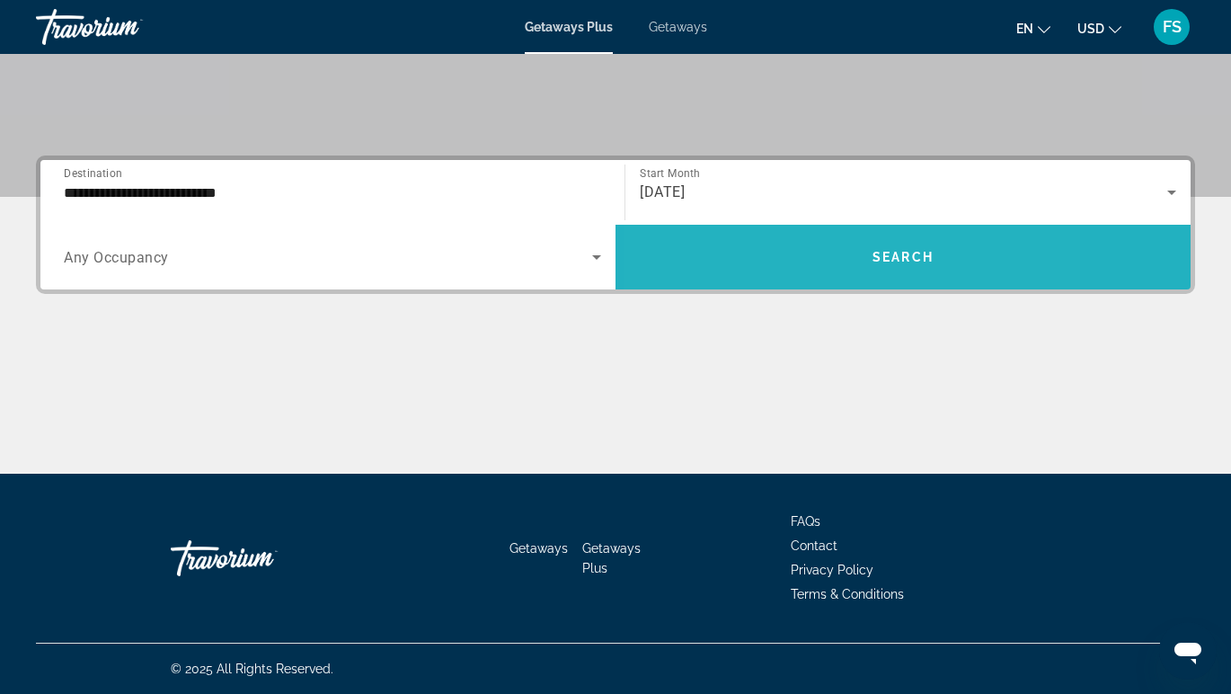
click at [795, 279] on span "Search widget" at bounding box center [903, 257] width 575 height 65
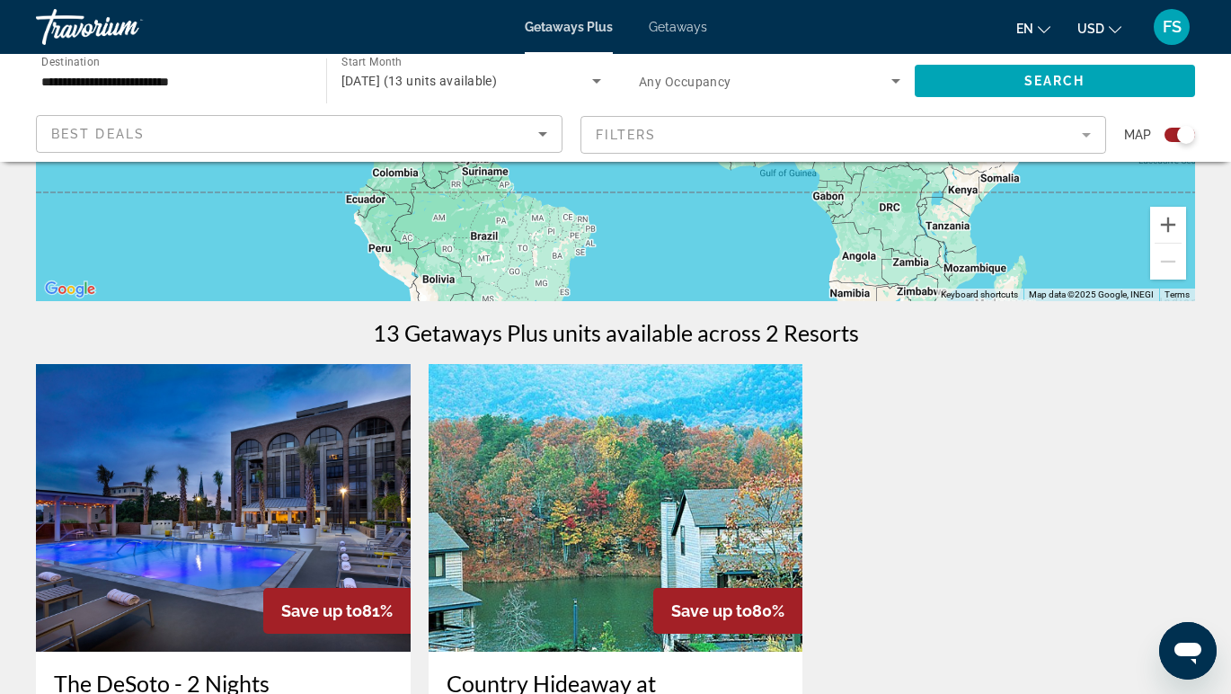
scroll to position [302, 0]
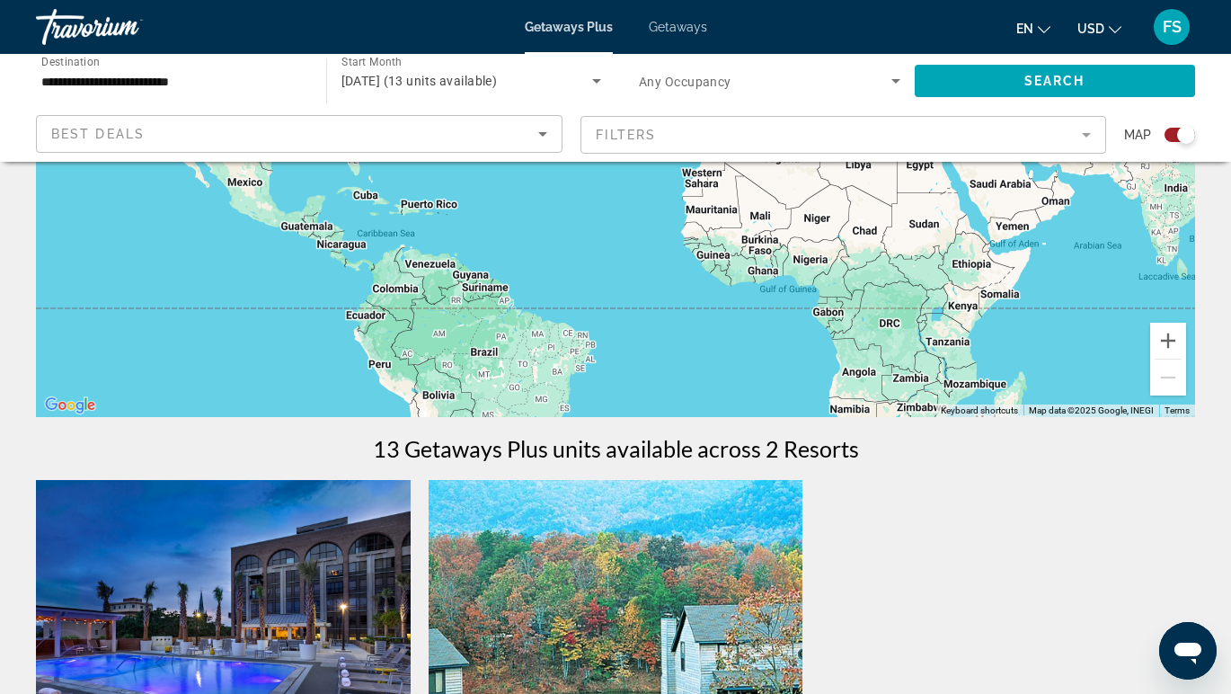
click at [687, 33] on span "Getaways" at bounding box center [678, 27] width 58 height 14
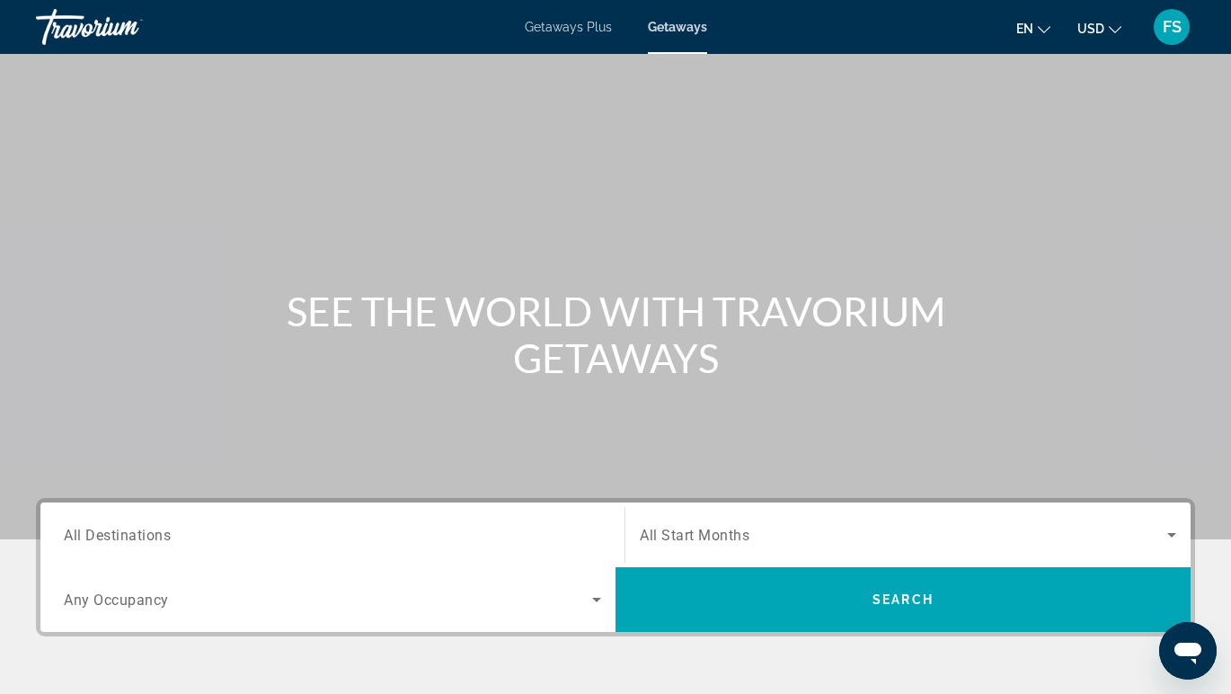
click at [164, 536] on span "All Destinations" at bounding box center [117, 534] width 107 height 17
click at [164, 536] on input "Destination All Destinations" at bounding box center [332, 536] width 537 height 22
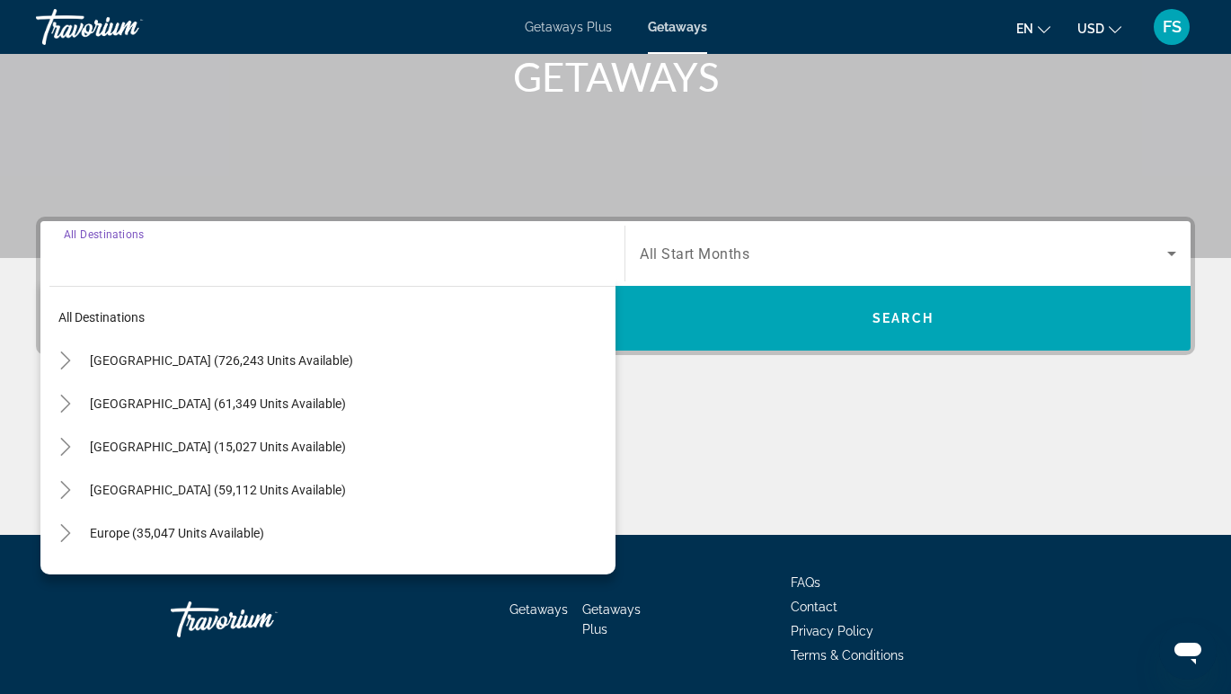
scroll to position [342, 0]
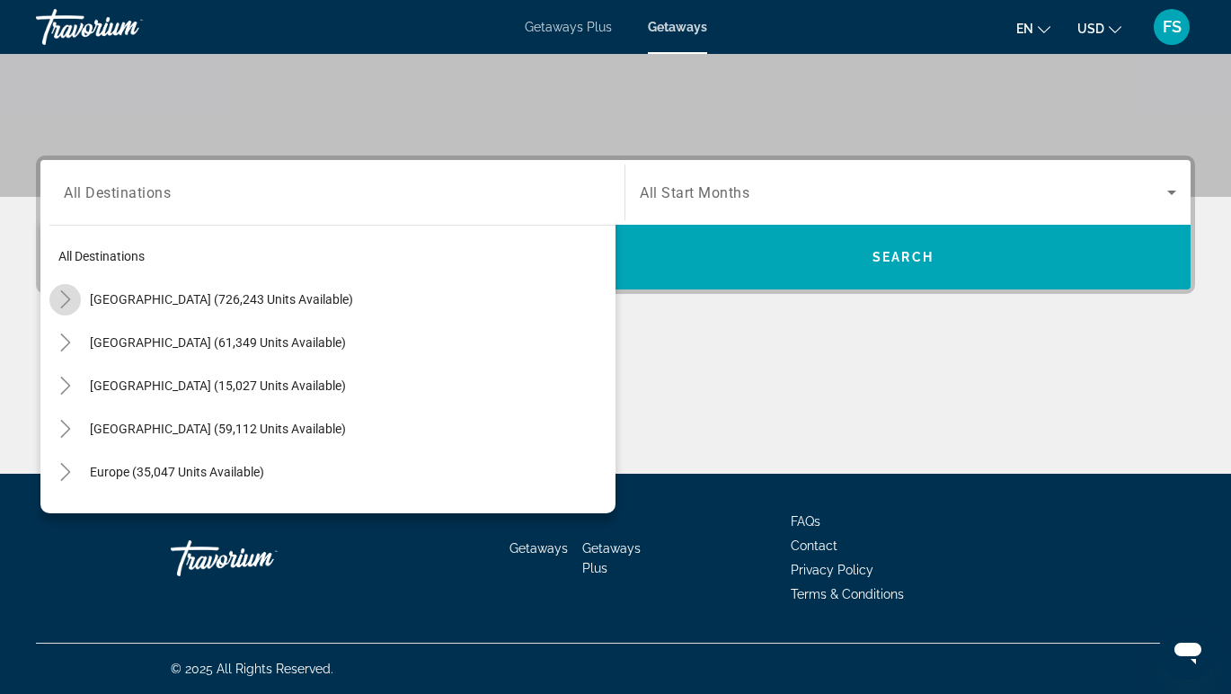
click at [65, 299] on icon "Toggle United States (726,243 units available)" at bounding box center [66, 299] width 18 height 18
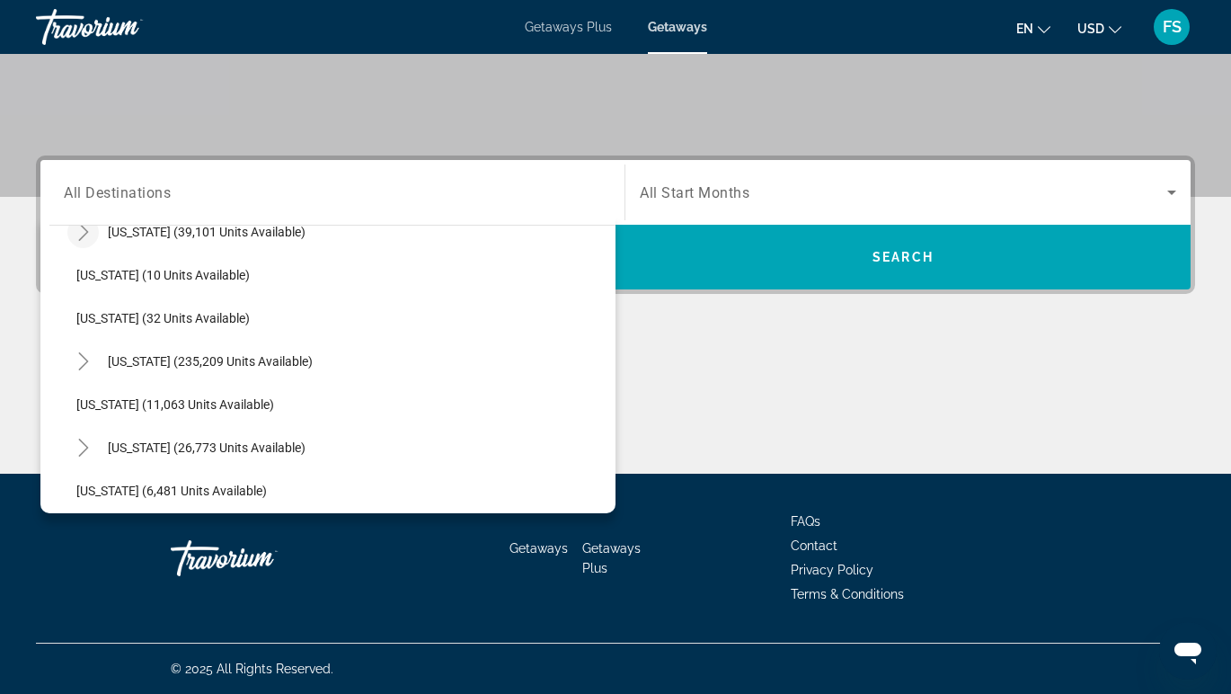
scroll to position [242, 0]
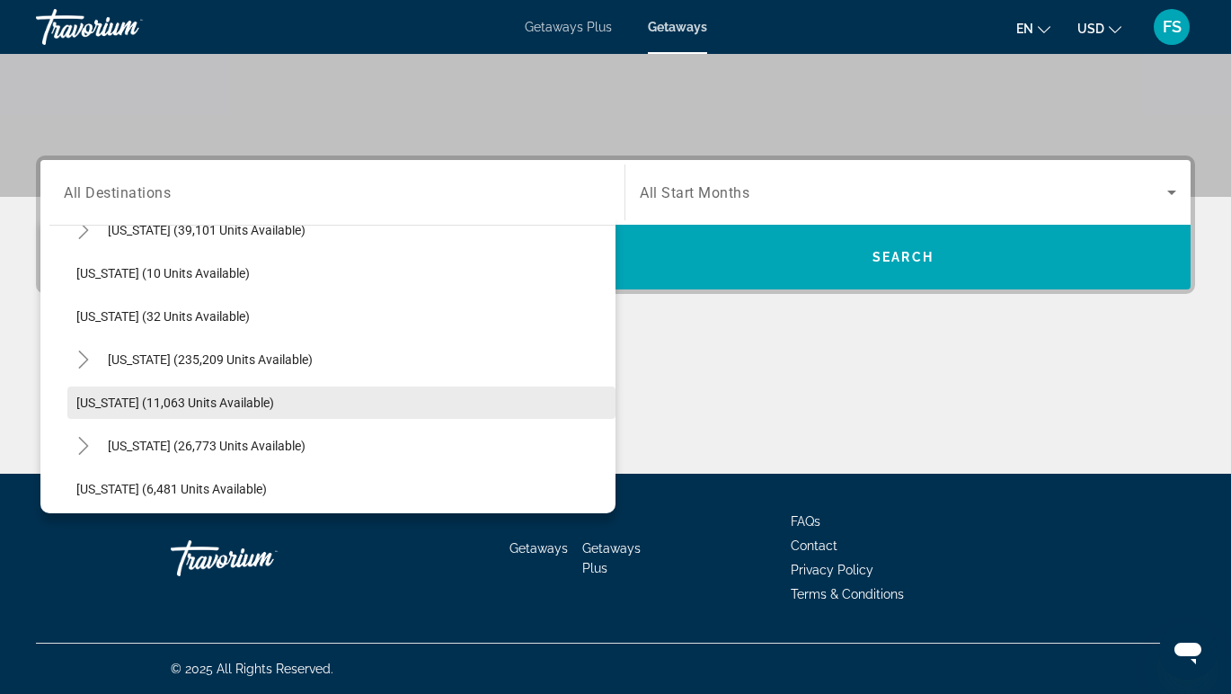
click at [95, 407] on span "[US_STATE] (11,063 units available)" at bounding box center [175, 402] width 198 height 14
type input "**********"
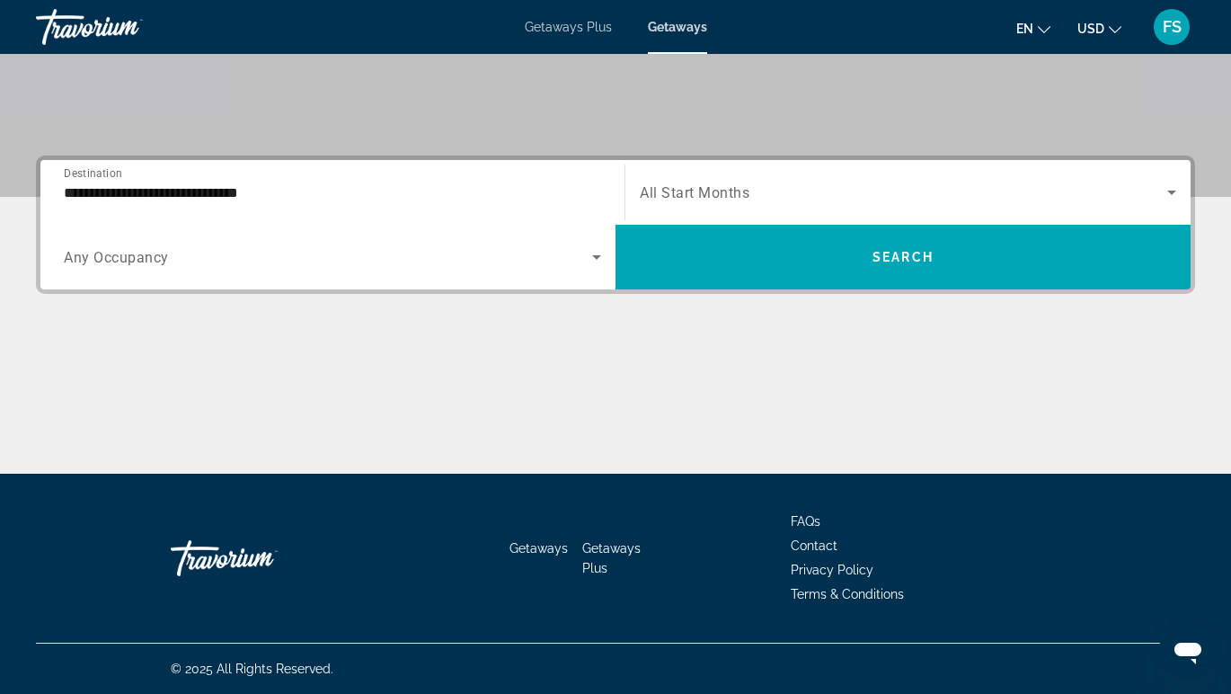
click at [702, 199] on span "All Start Months" at bounding box center [695, 192] width 110 height 17
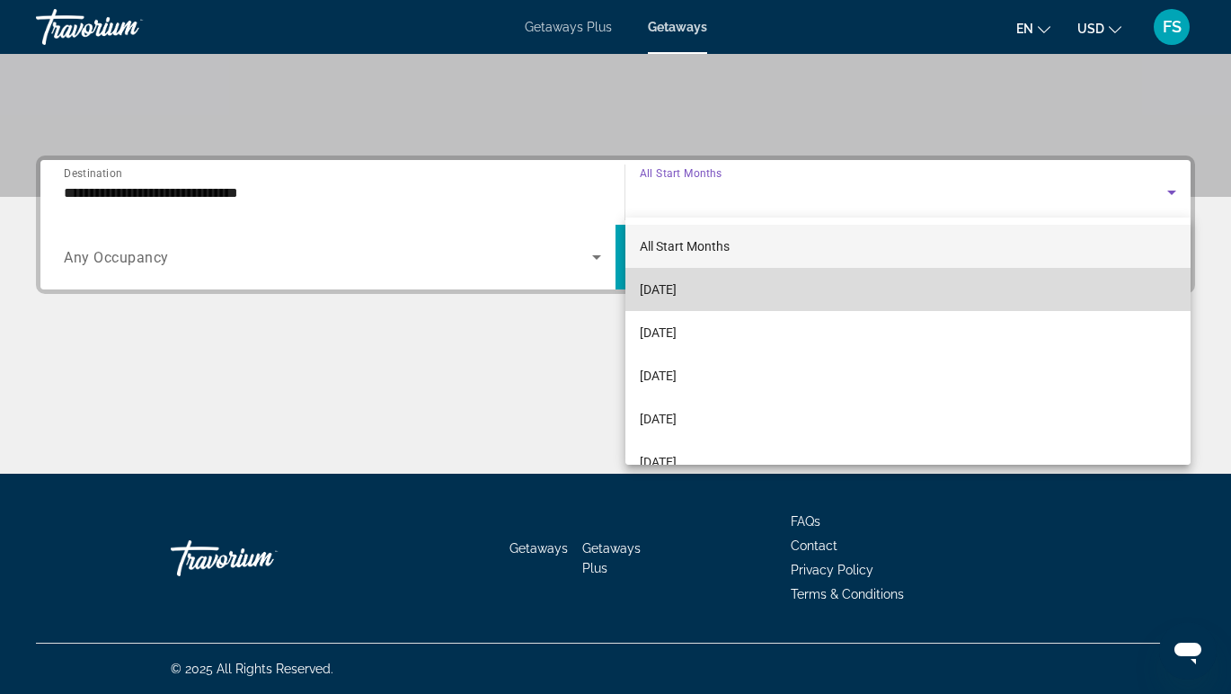
click at [677, 288] on span "[DATE]" at bounding box center [658, 290] width 37 height 22
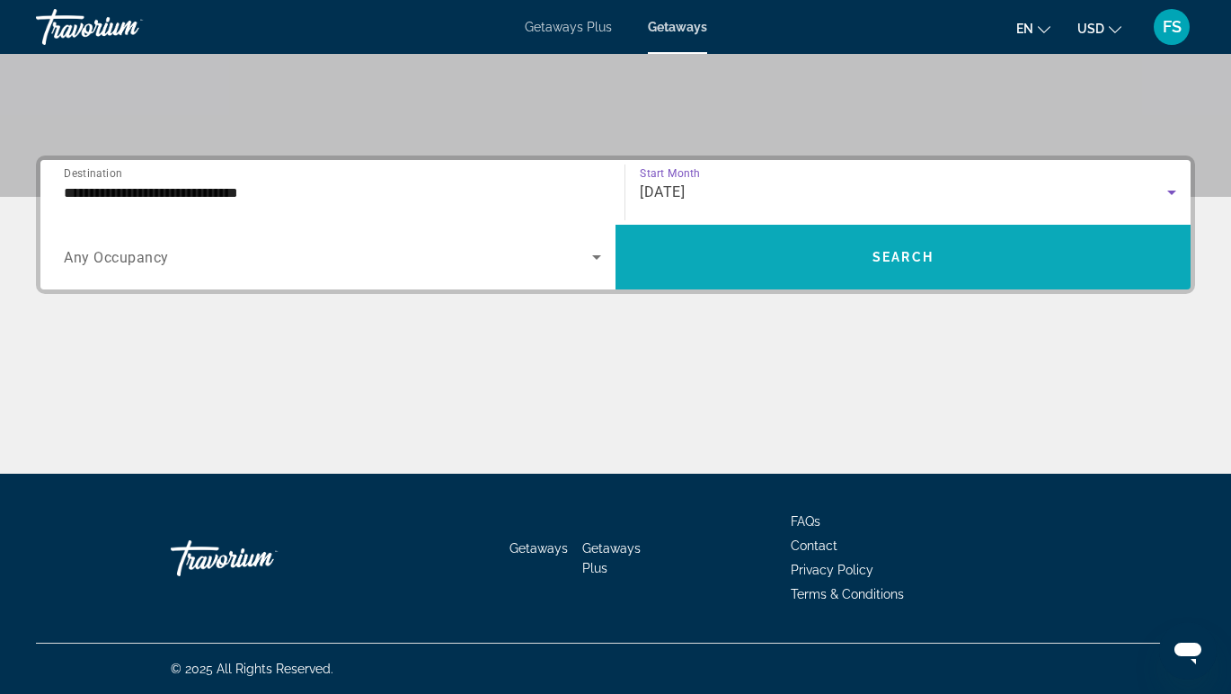
click at [827, 261] on span "Search widget" at bounding box center [903, 256] width 575 height 43
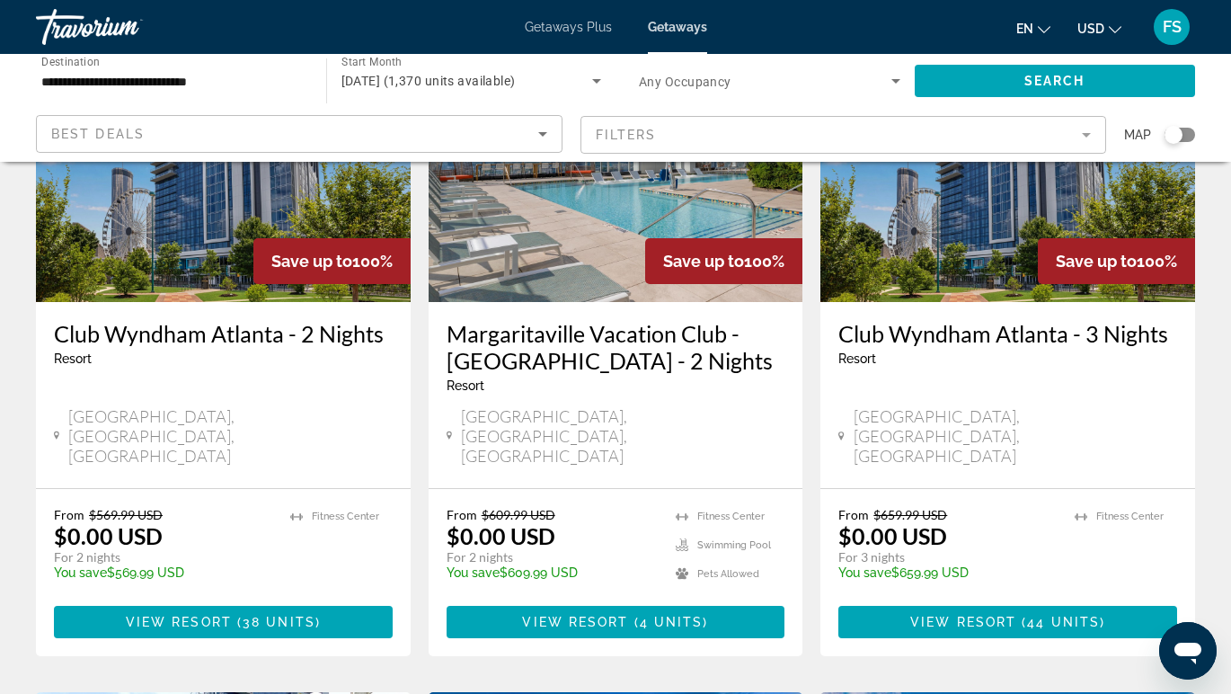
scroll to position [212, 0]
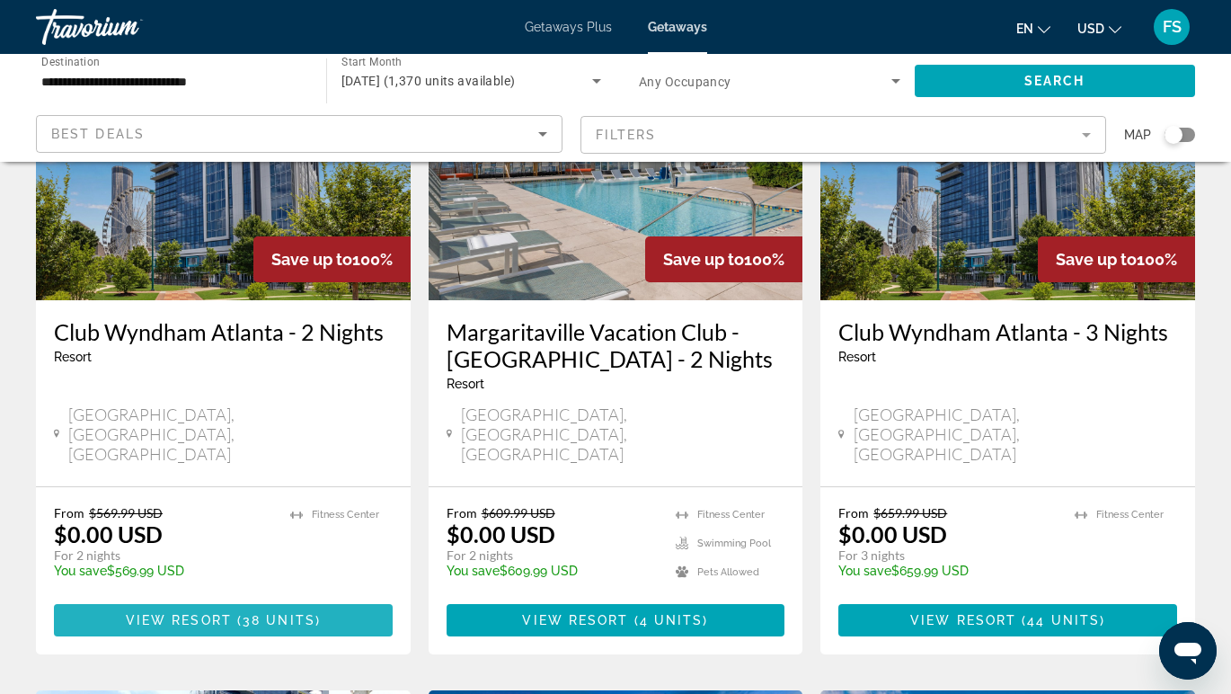
click at [227, 613] on span "View Resort" at bounding box center [179, 620] width 106 height 14
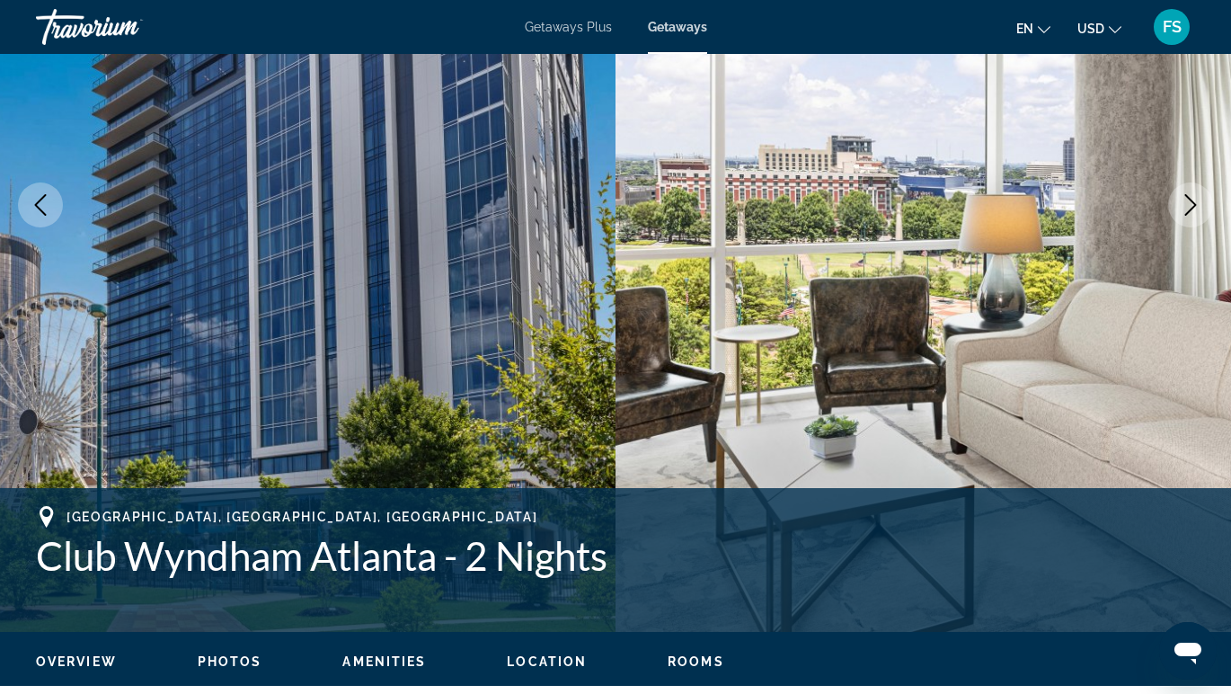
scroll to position [232, 0]
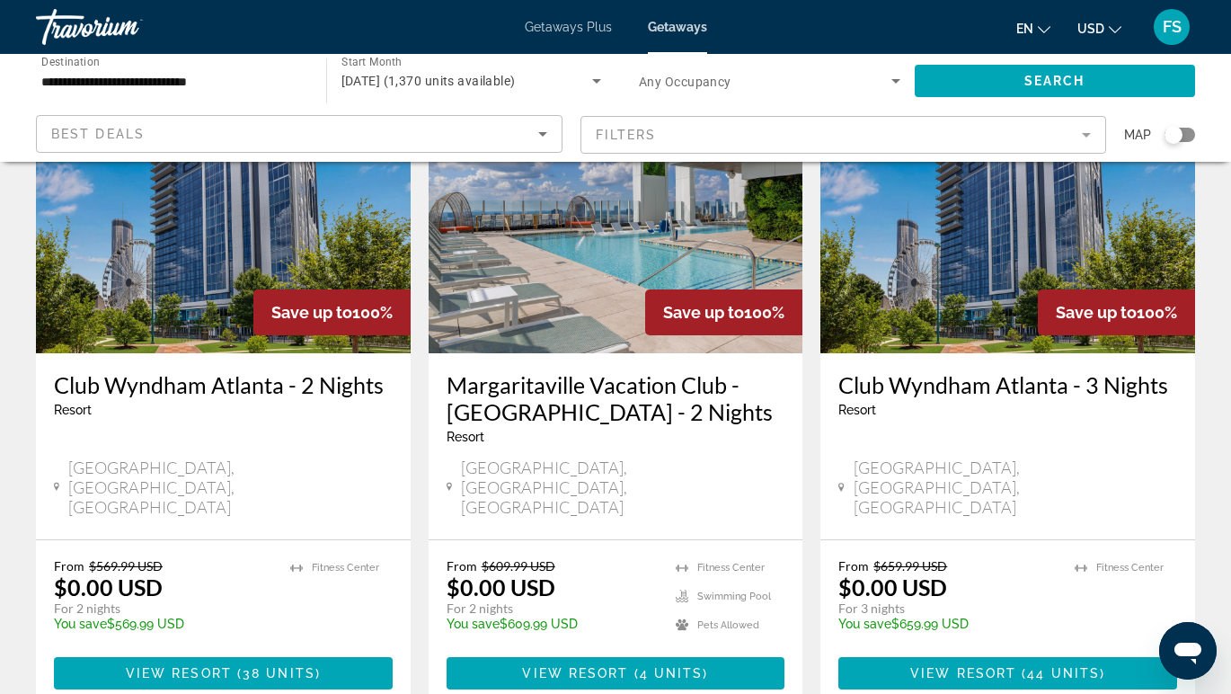
scroll to position [170, 0]
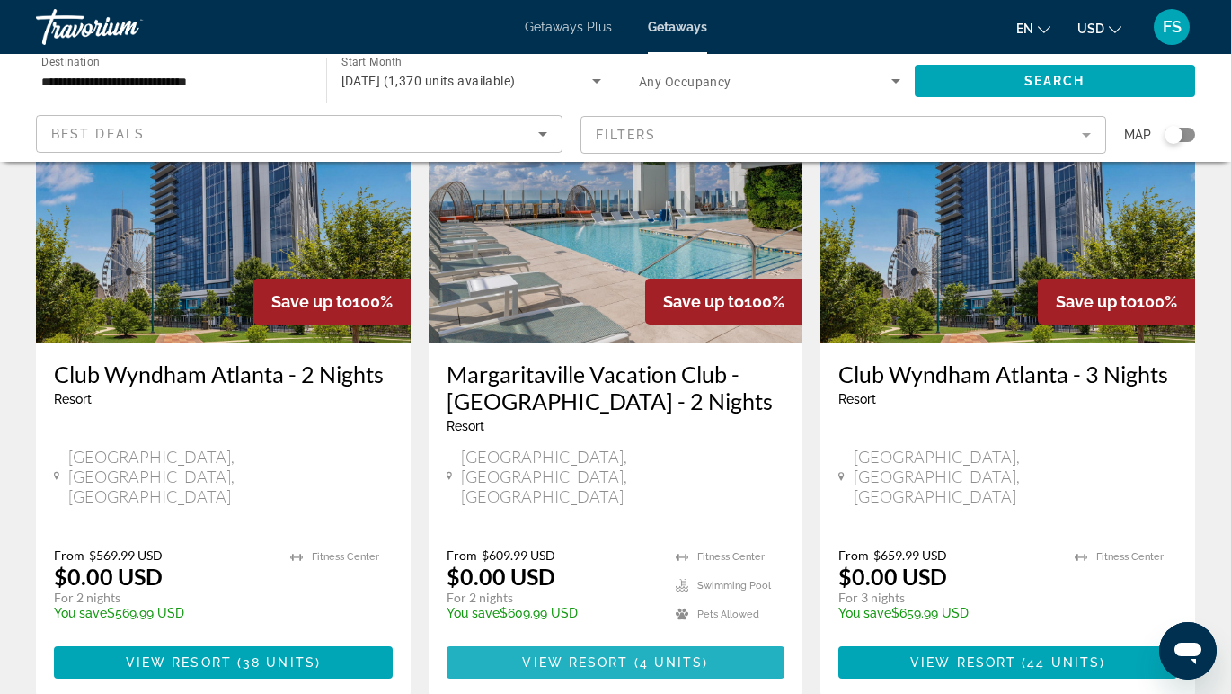
click at [577, 655] on span "View Resort" at bounding box center [575, 662] width 106 height 14
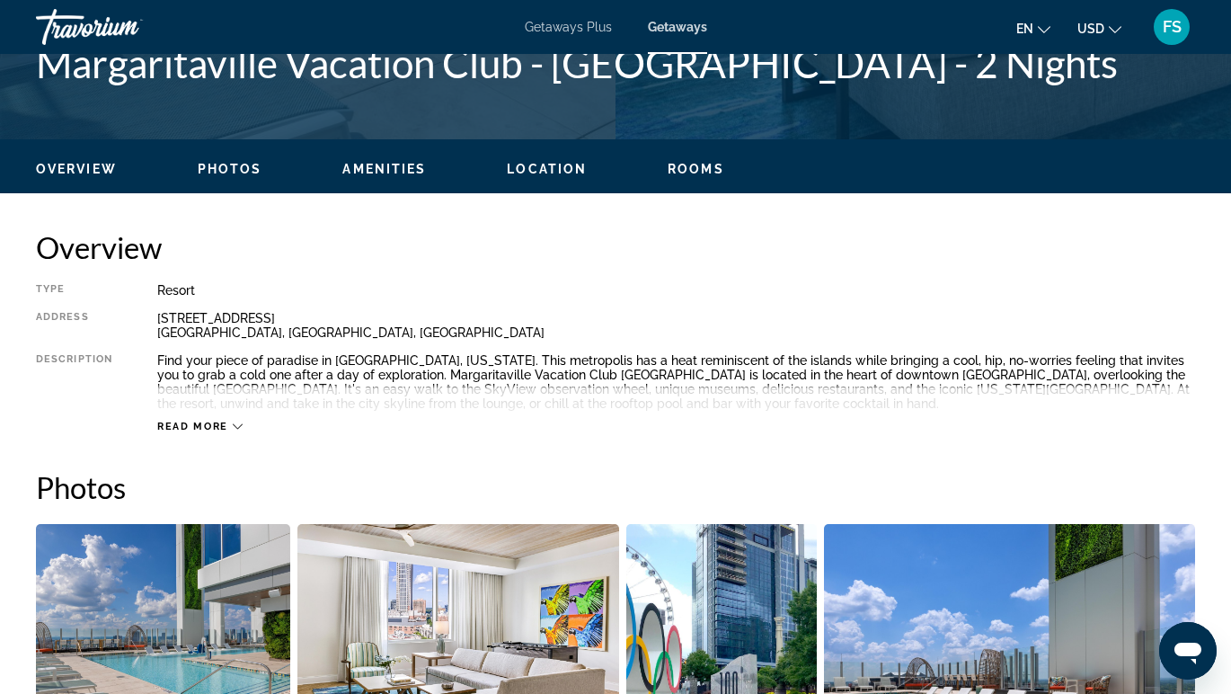
scroll to position [270, 0]
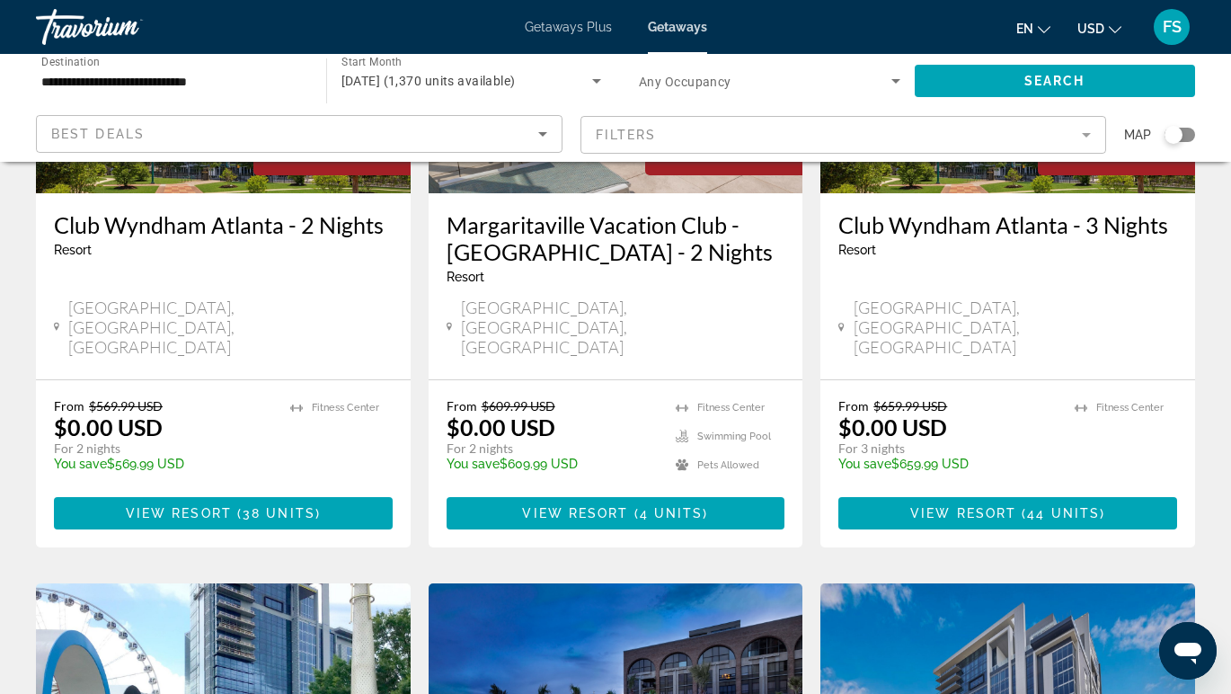
scroll to position [306, 0]
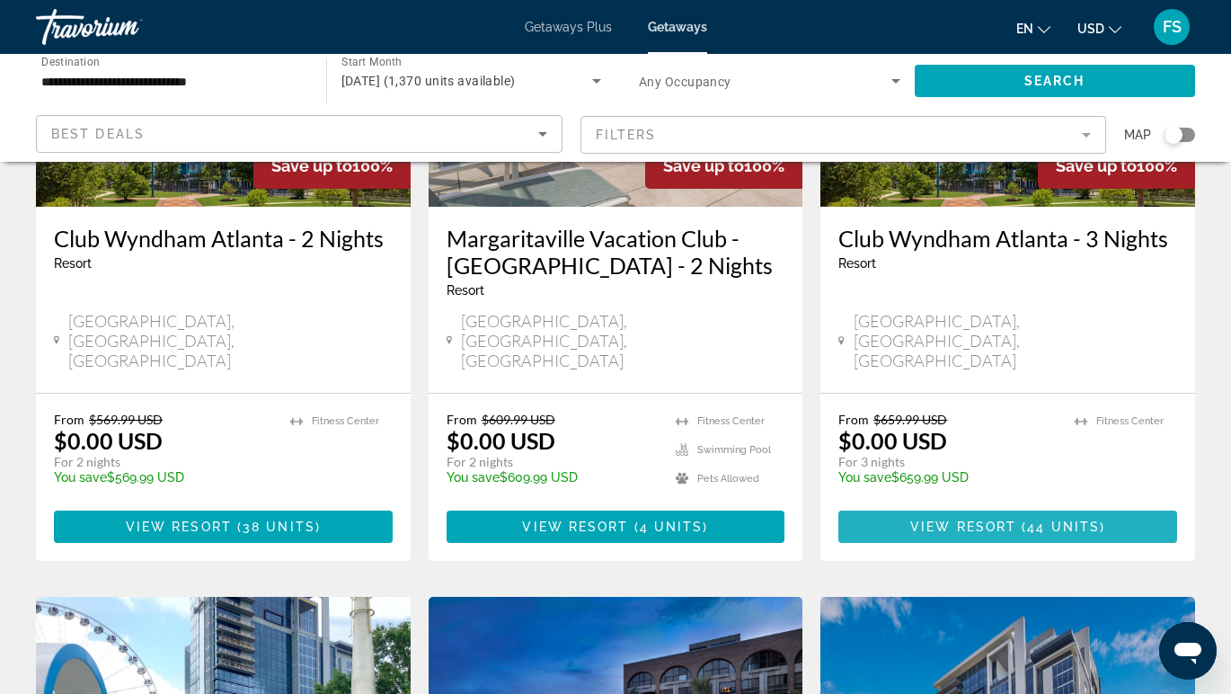
click at [960, 519] on span "View Resort" at bounding box center [963, 526] width 106 height 14
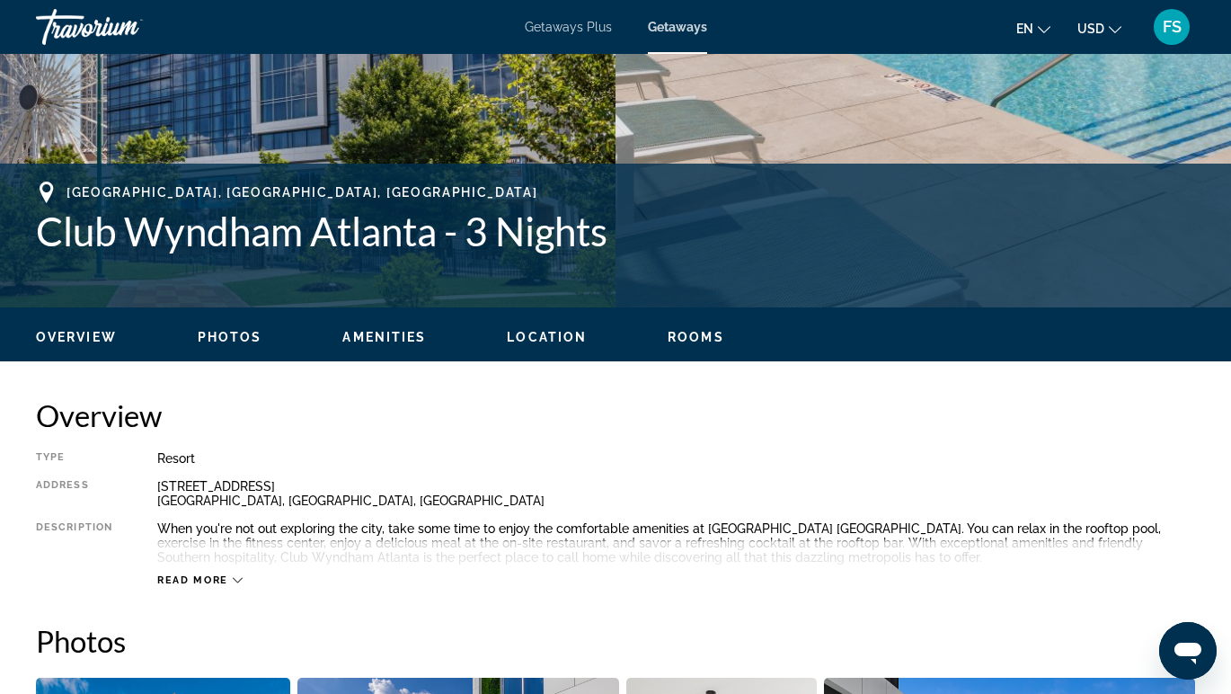
scroll to position [590, 0]
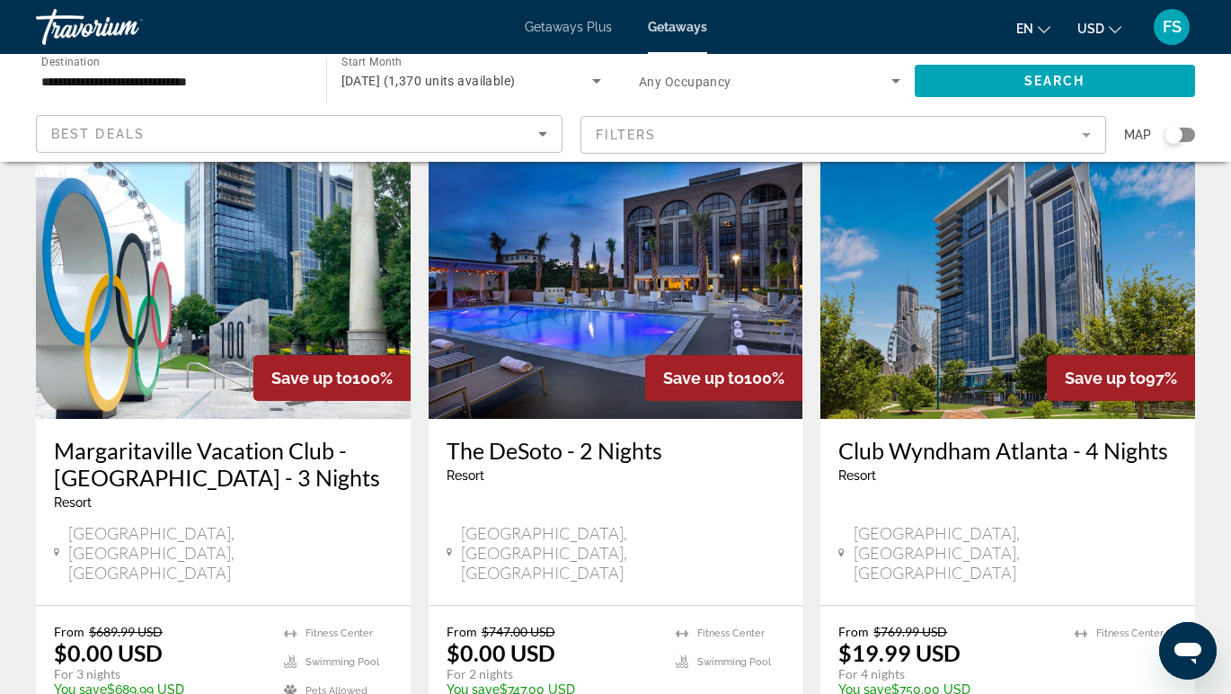
scroll to position [774, 0]
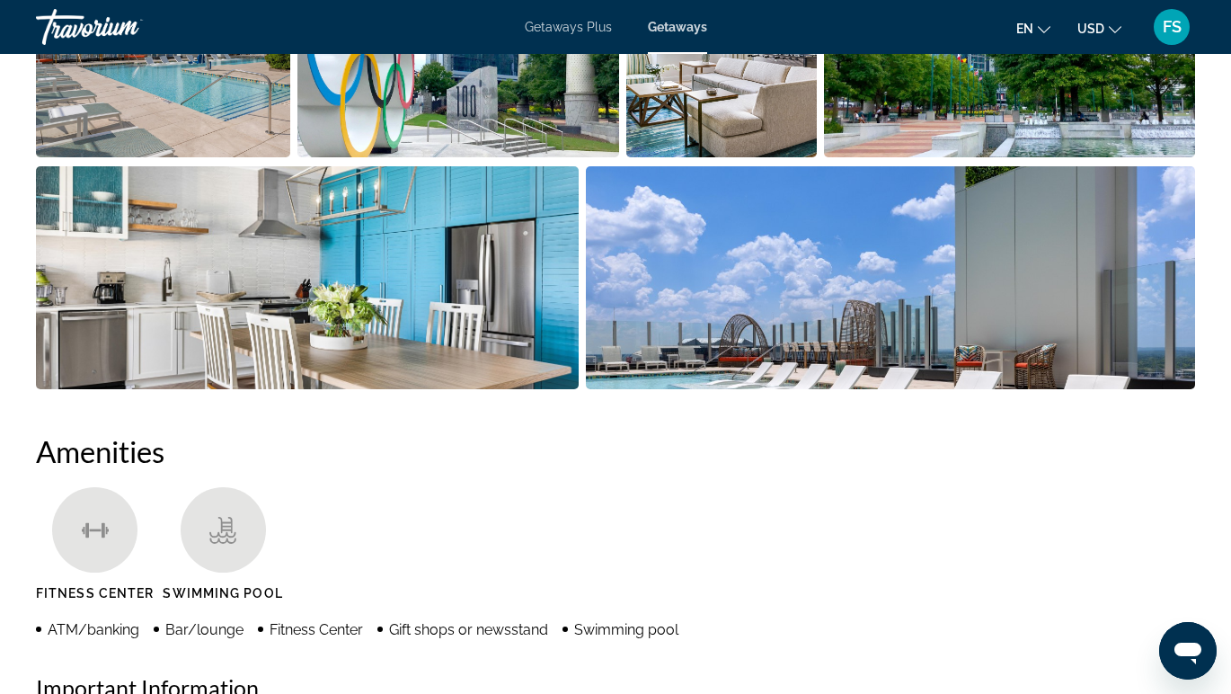
scroll to position [1358, 0]
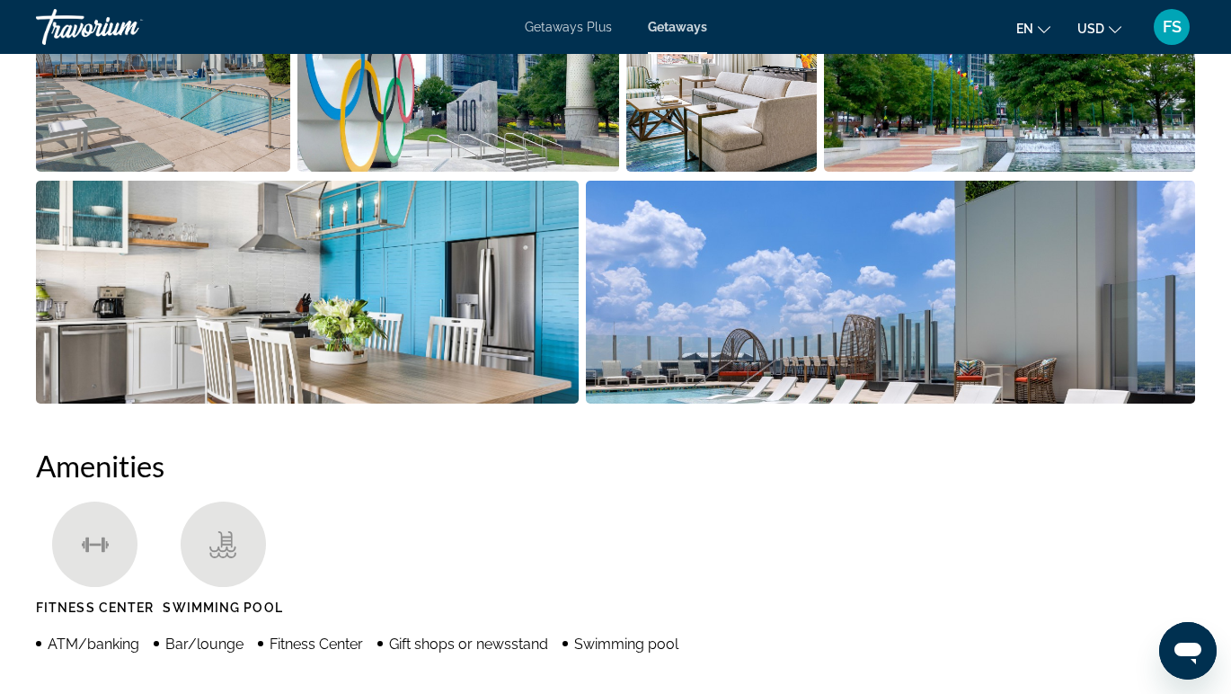
click at [1169, 30] on span "FS" at bounding box center [1172, 27] width 19 height 18
